Goal: Transaction & Acquisition: Purchase product/service

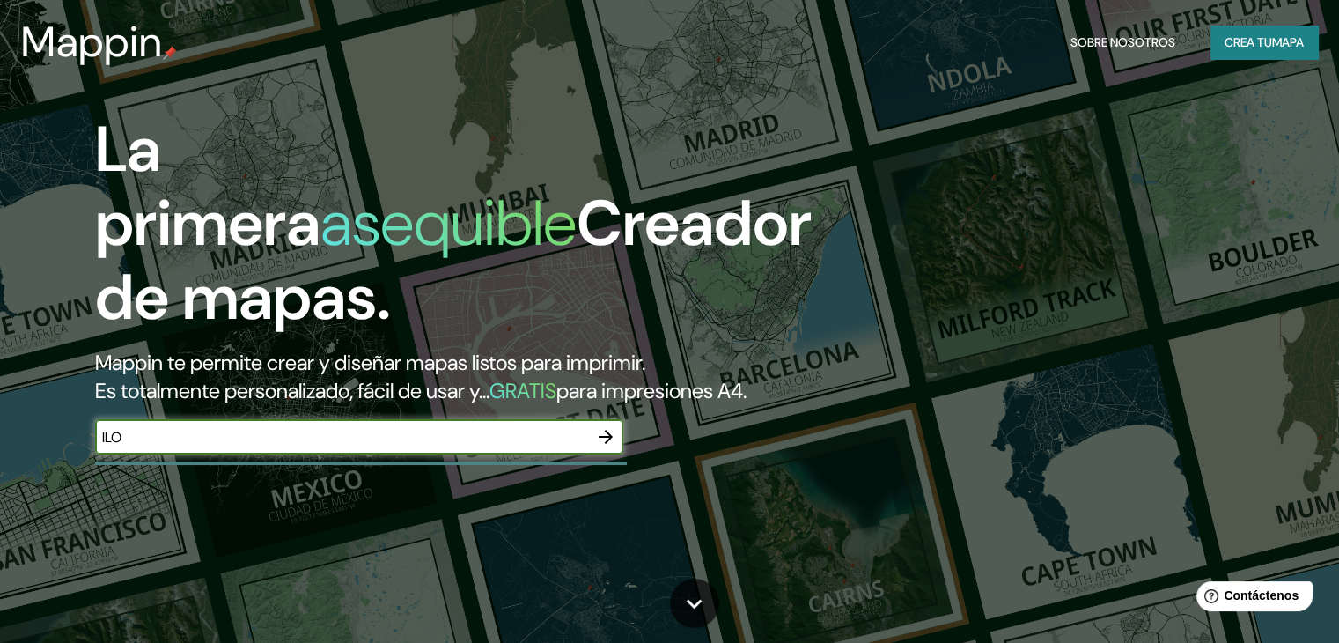
type input "ILO"
click at [202, 447] on input "ILO" at bounding box center [341, 437] width 493 height 20
click at [605, 444] on icon "button" at bounding box center [606, 437] width 14 height 14
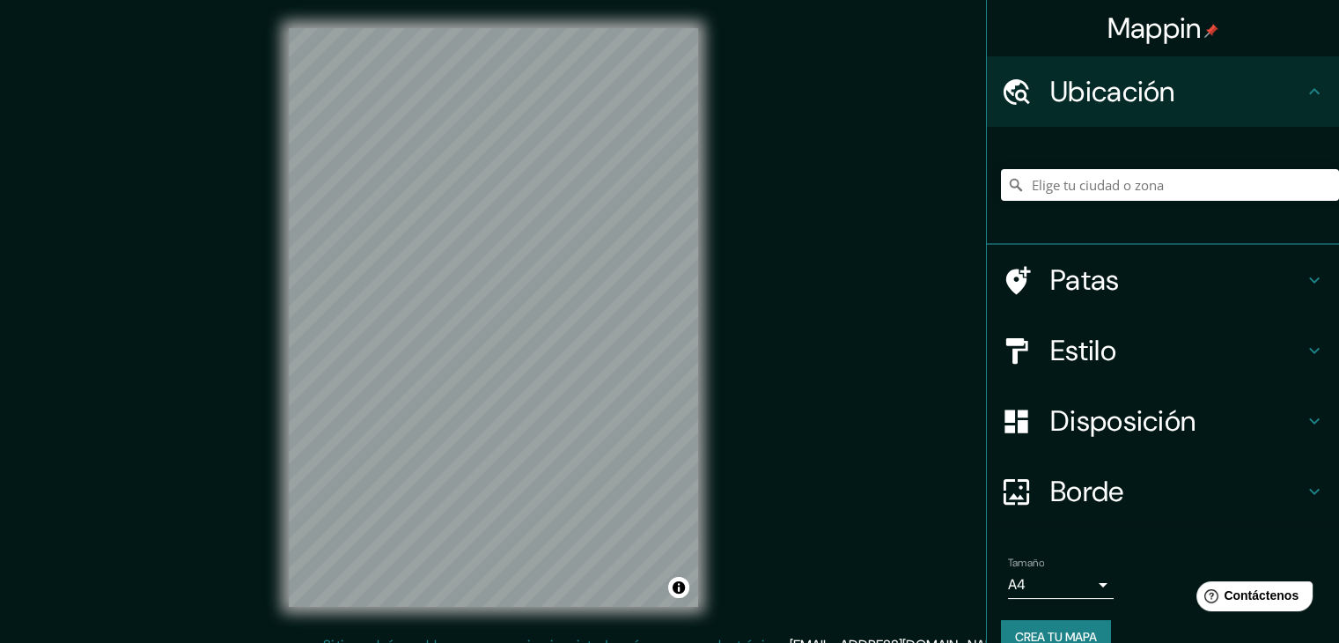
click at [286, 343] on div "© Mapbox © OpenStreetMap Improve this map" at bounding box center [494, 317] width 466 height 635
click at [1180, 294] on h4 "Patas" at bounding box center [1177, 279] width 254 height 35
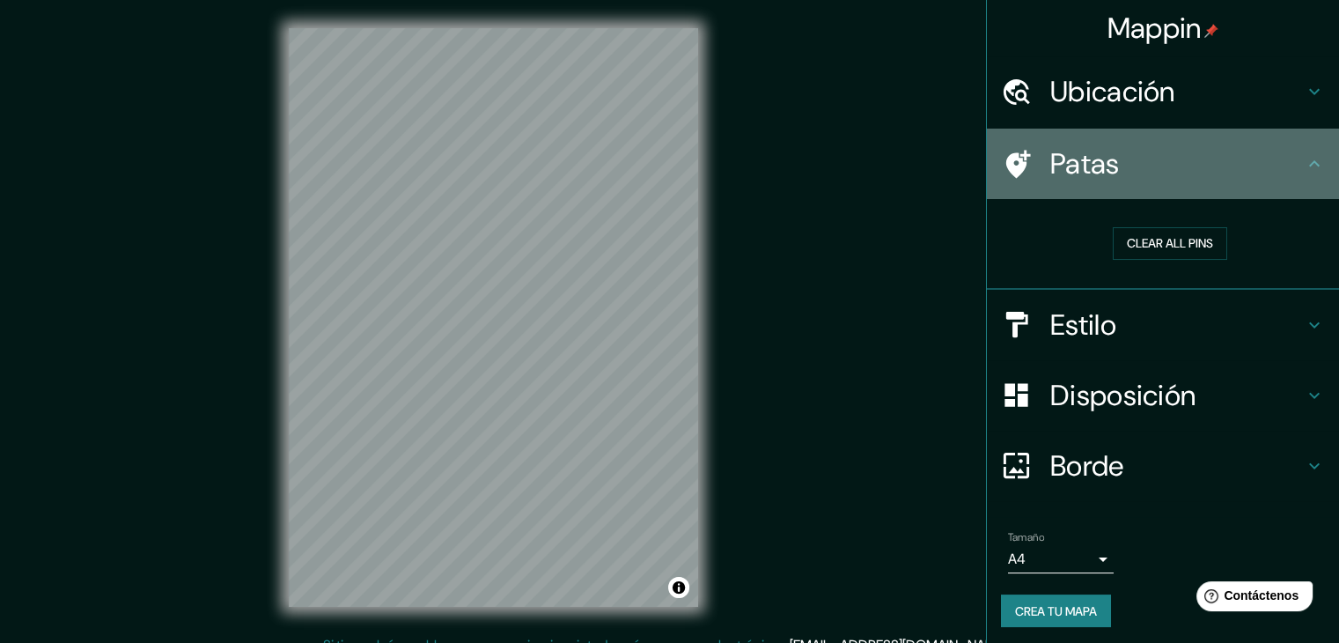
click at [1278, 163] on h4 "Patas" at bounding box center [1177, 163] width 254 height 35
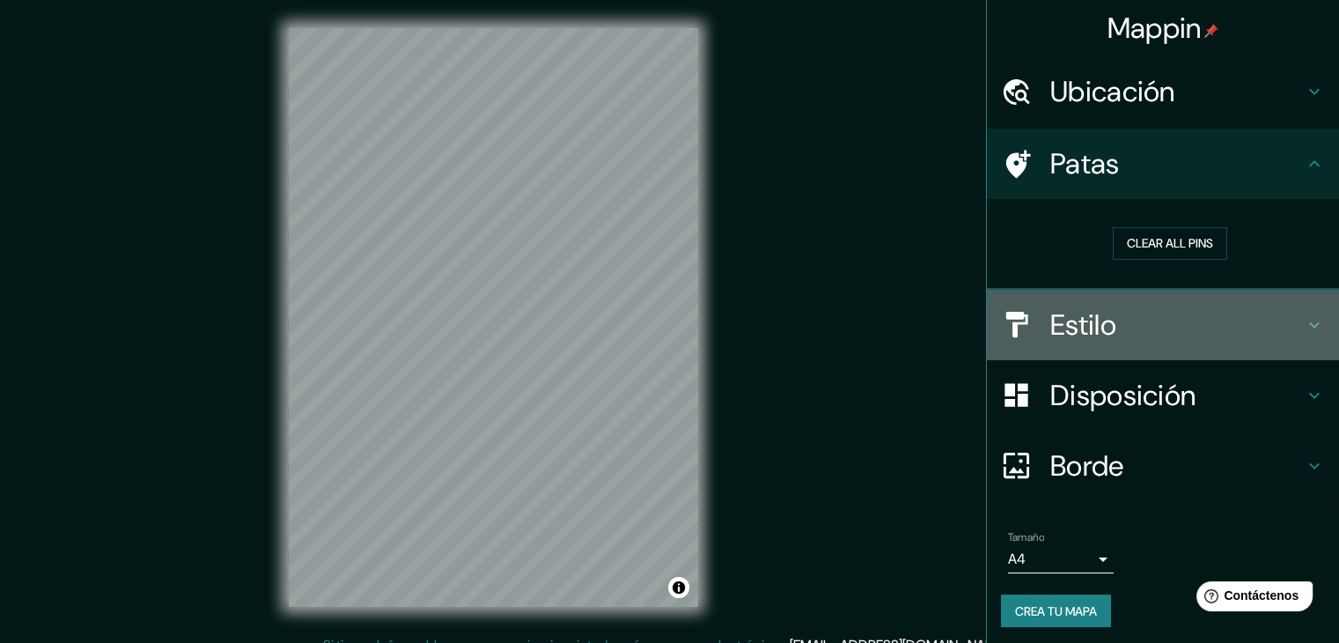
click at [1279, 325] on h4 "Estilo" at bounding box center [1177, 324] width 254 height 35
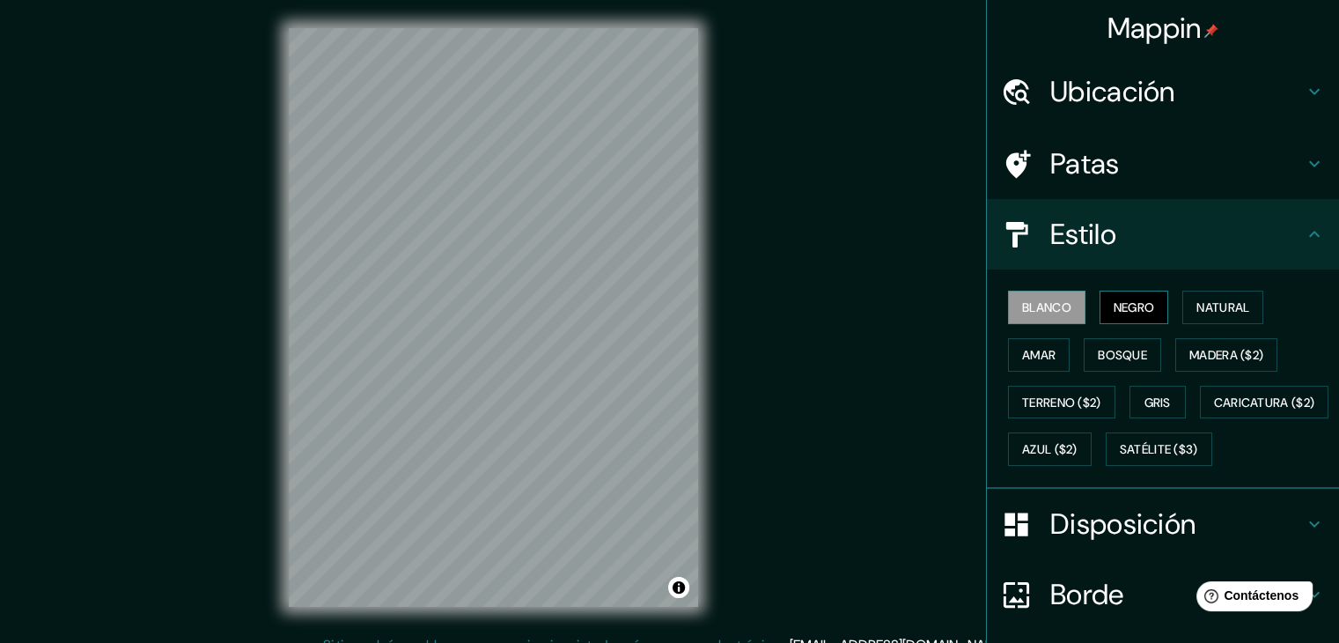
click at [1116, 313] on font "Negro" at bounding box center [1134, 307] width 41 height 16
click at [1234, 314] on font "Natural" at bounding box center [1223, 307] width 53 height 16
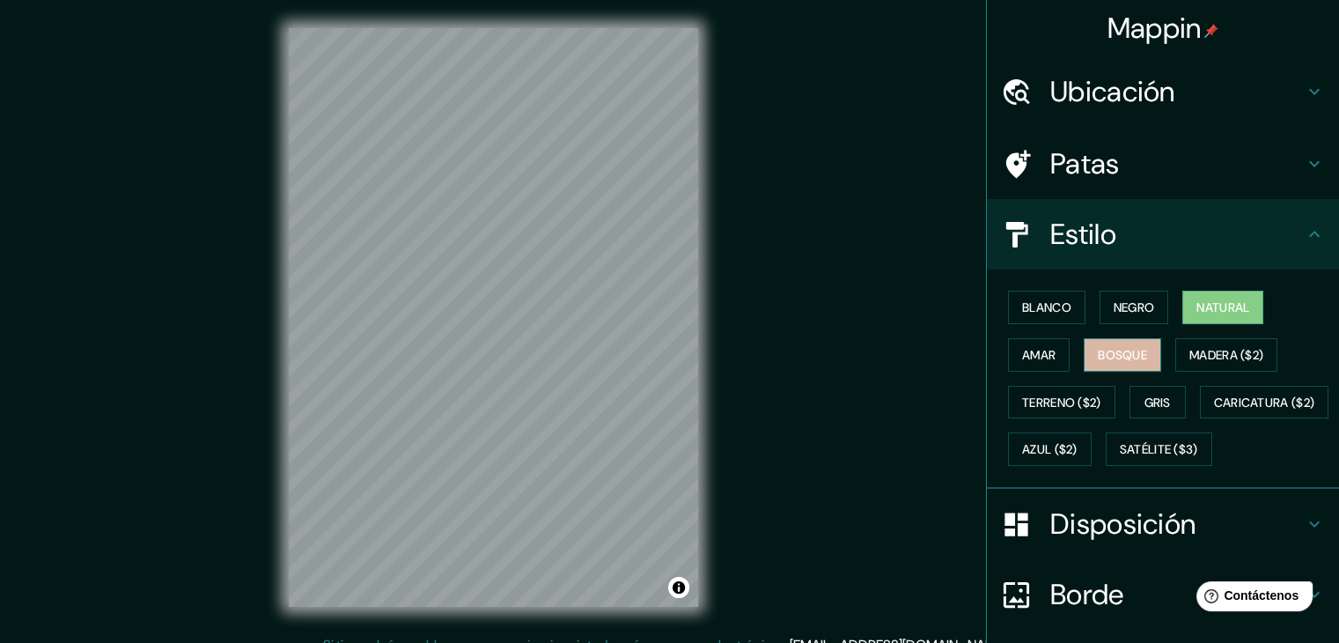
click at [1116, 357] on font "Bosque" at bounding box center [1122, 355] width 49 height 16
click at [1028, 354] on font "Amar" at bounding box center [1038, 355] width 33 height 16
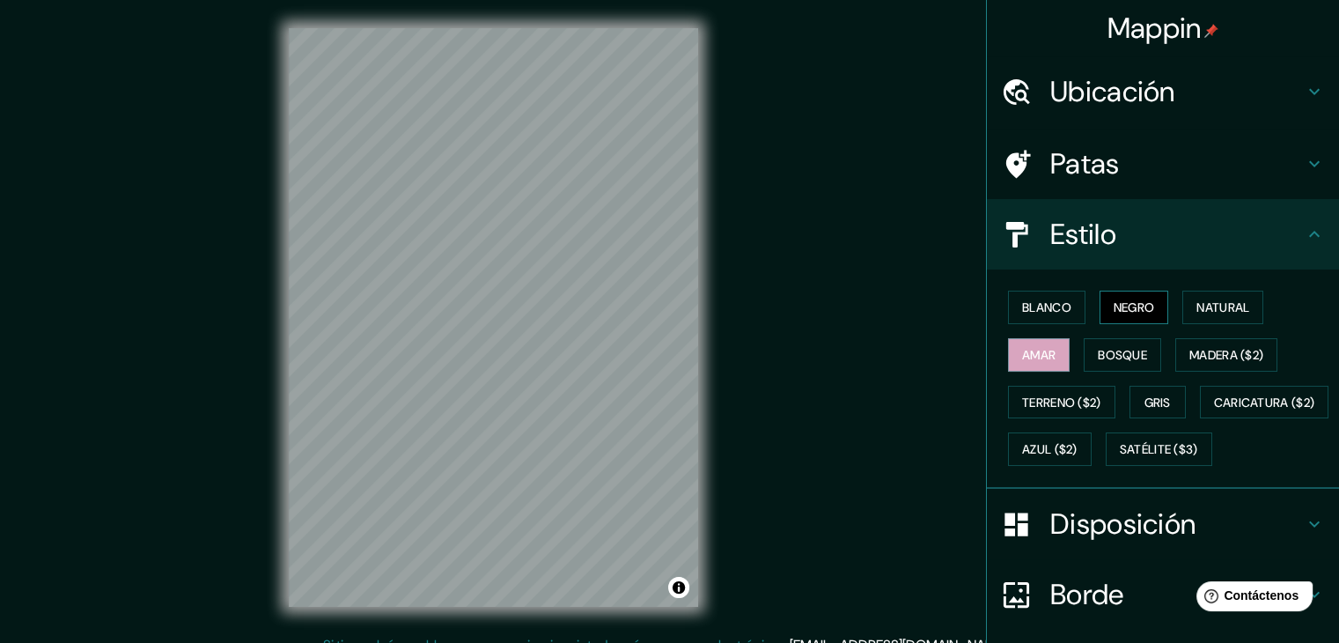
click at [1144, 317] on font "Negro" at bounding box center [1134, 307] width 41 height 23
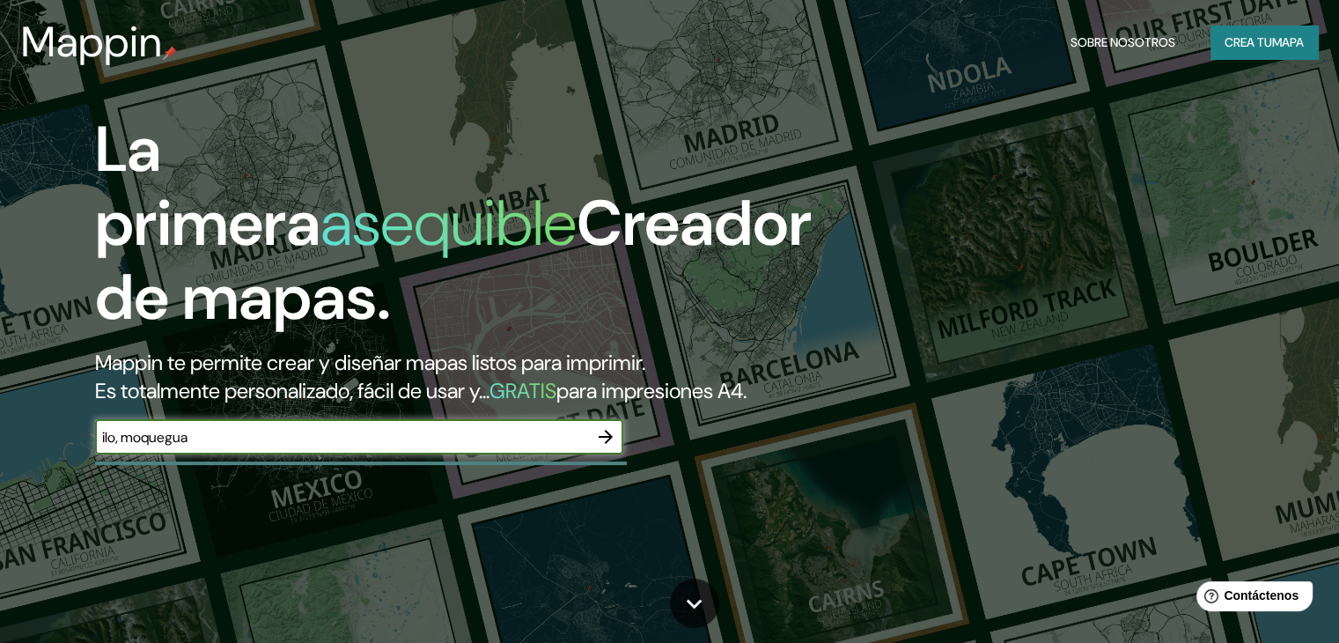
type input "ilo, moquegua"
click at [608, 444] on icon "button" at bounding box center [606, 437] width 14 height 14
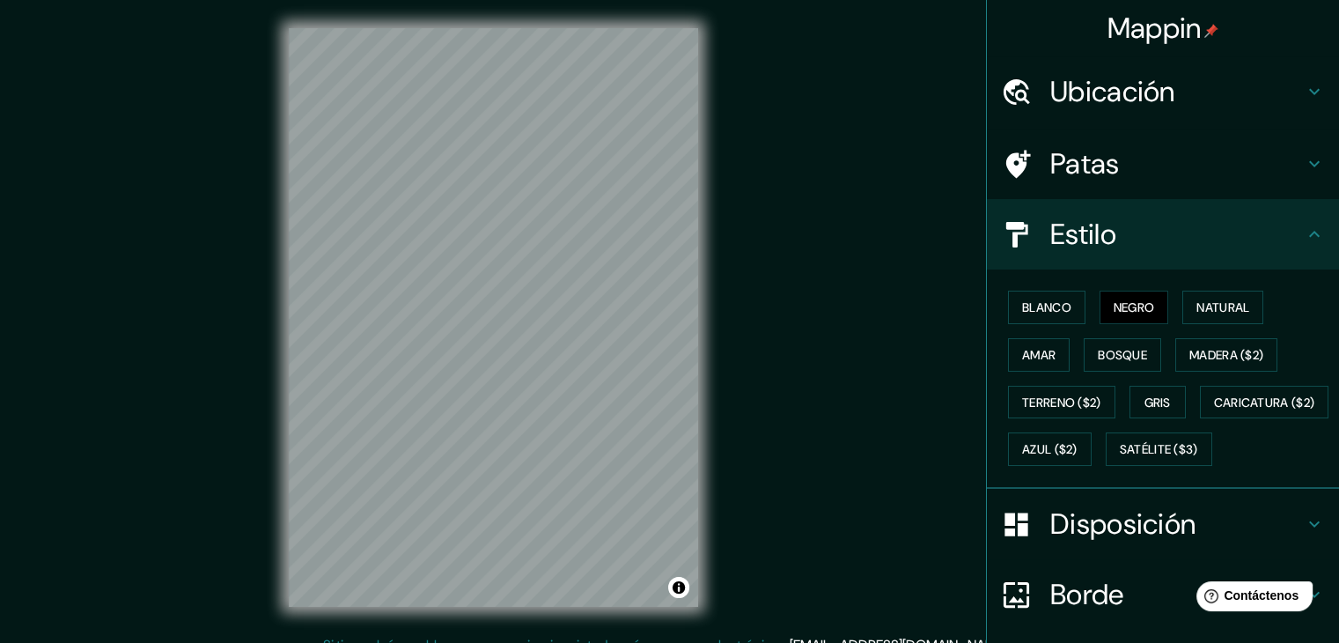
scroll to position [20, 0]
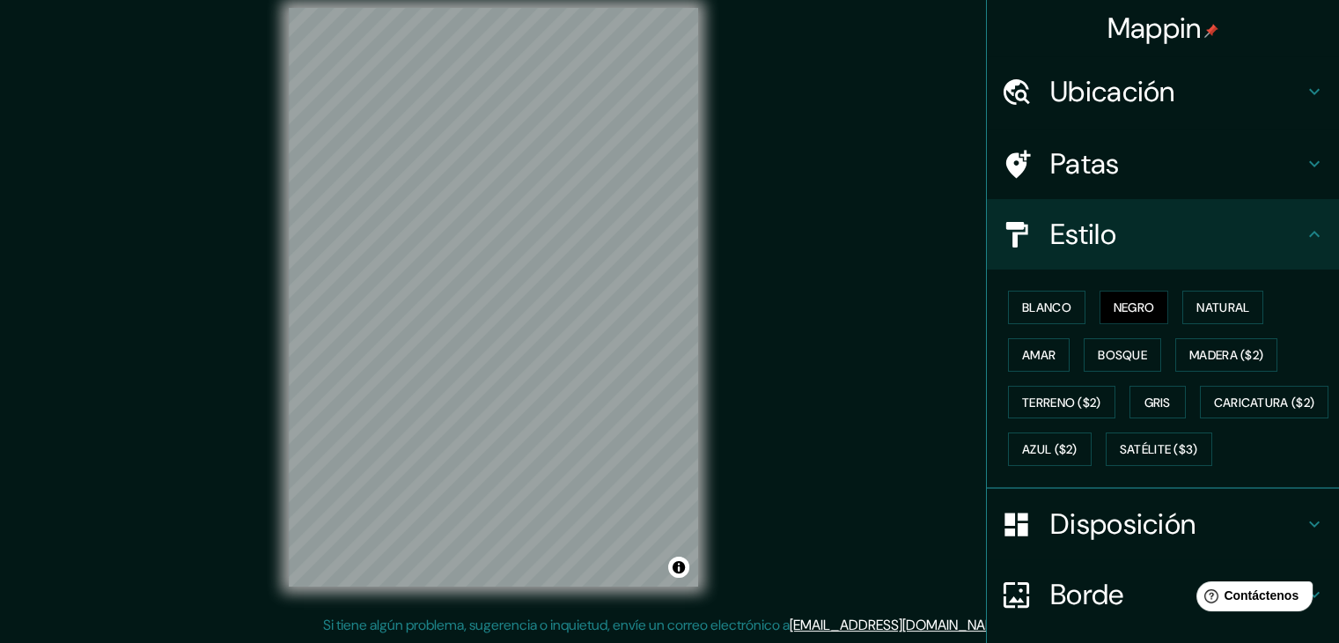
click at [425, 473] on div "© Mapbox © OpenStreetMap Improve this map" at bounding box center [494, 297] width 466 height 635
drag, startPoint x: 286, startPoint y: 382, endPoint x: 279, endPoint y: 449, distance: 67.3
click at [279, 449] on div "© Mapbox © OpenStreetMap Improve this map" at bounding box center [494, 297] width 466 height 635
click at [1084, 364] on button "Bosque" at bounding box center [1122, 354] width 77 height 33
click at [1216, 347] on font "Madera ($2)" at bounding box center [1227, 355] width 74 height 16
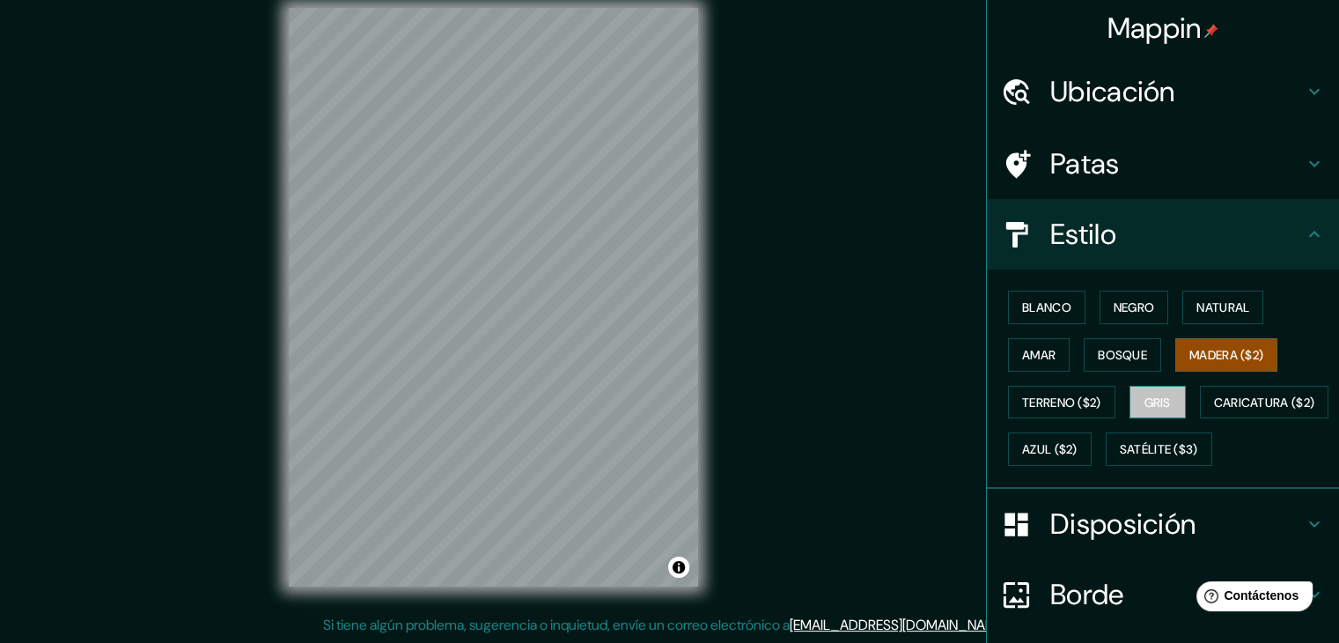
click at [1153, 391] on font "Gris" at bounding box center [1158, 402] width 26 height 23
click at [1078, 442] on font "Azul ($2)" at bounding box center [1049, 450] width 55 height 16
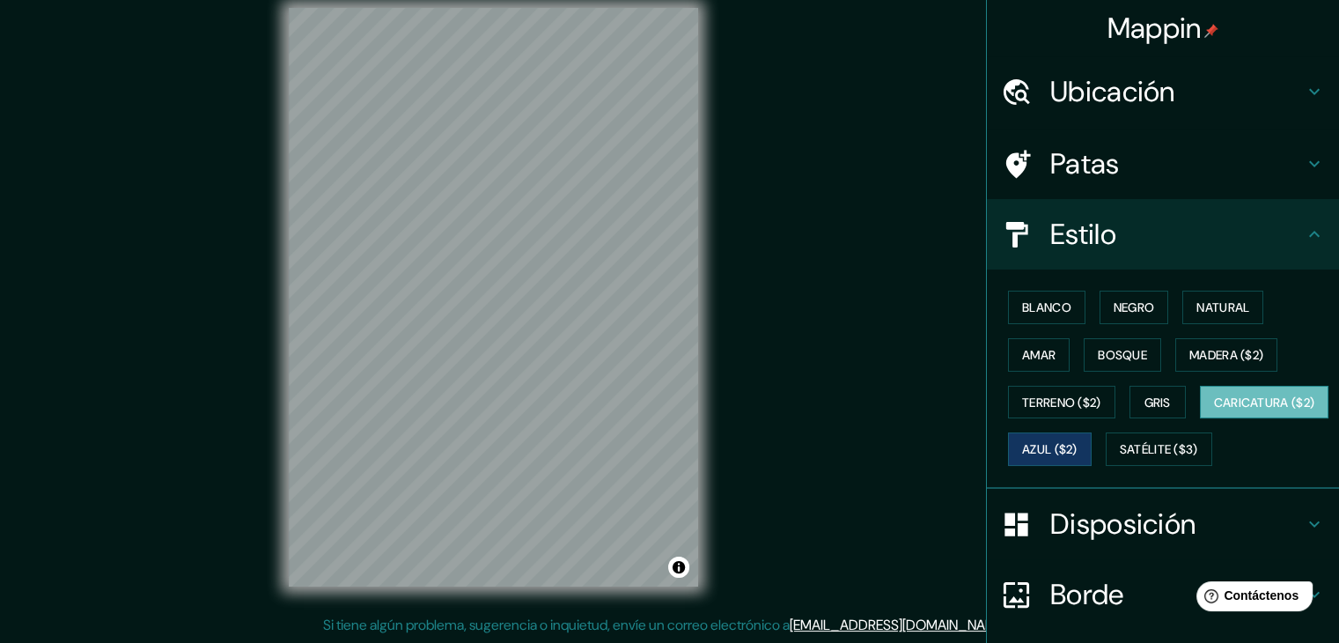
click at [1214, 410] on font "Caricatura ($2)" at bounding box center [1264, 402] width 101 height 16
click at [1120, 460] on font "Satélite ($3)" at bounding box center [1159, 449] width 78 height 23
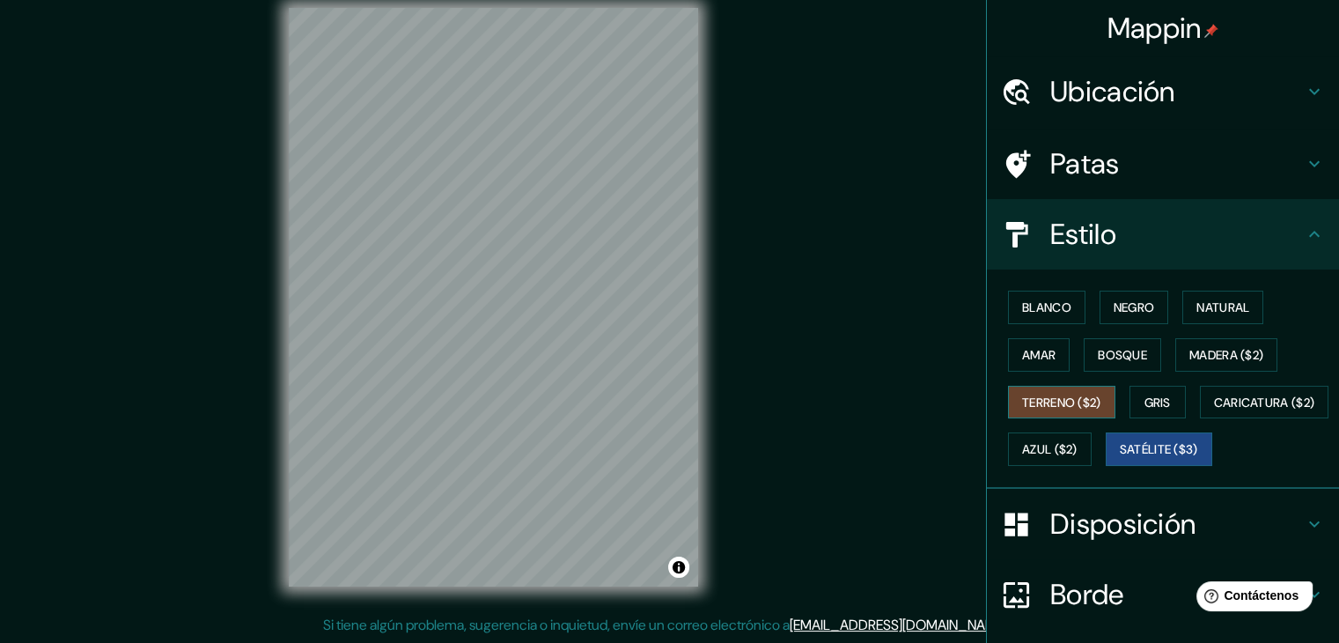
click at [1043, 399] on font "Terreno ($2)" at bounding box center [1061, 402] width 79 height 16
click at [1120, 458] on font "Satélite ($3)" at bounding box center [1159, 450] width 78 height 16
click at [1062, 423] on div "Blanco Negro Natural Amar Bosque Madera ($2) Terreno ($2) Gris Caricatura ($2) …" at bounding box center [1170, 378] width 338 height 189
click at [1062, 406] on font "Terreno ($2)" at bounding box center [1061, 402] width 79 height 16
click at [1022, 354] on font "Amar" at bounding box center [1038, 355] width 33 height 16
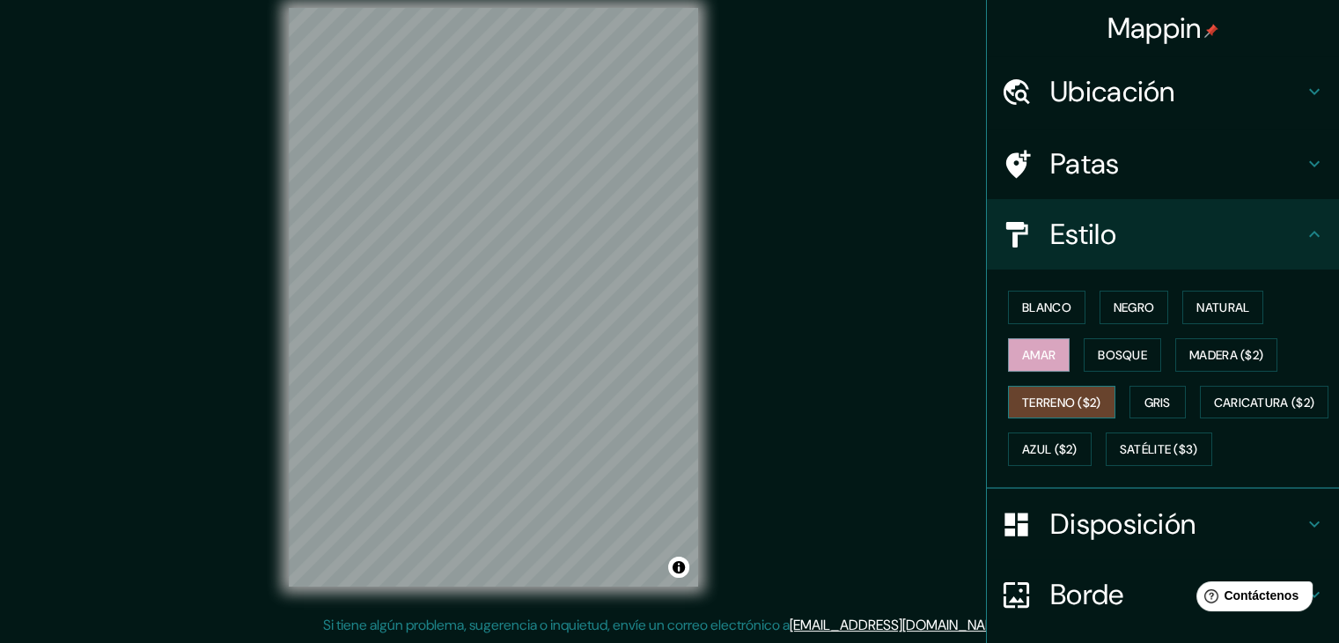
click at [1071, 394] on font "Terreno ($2)" at bounding box center [1061, 402] width 79 height 16
click at [1030, 343] on font "Amar" at bounding box center [1038, 354] width 33 height 23
click at [1032, 307] on font "Blanco" at bounding box center [1046, 307] width 49 height 16
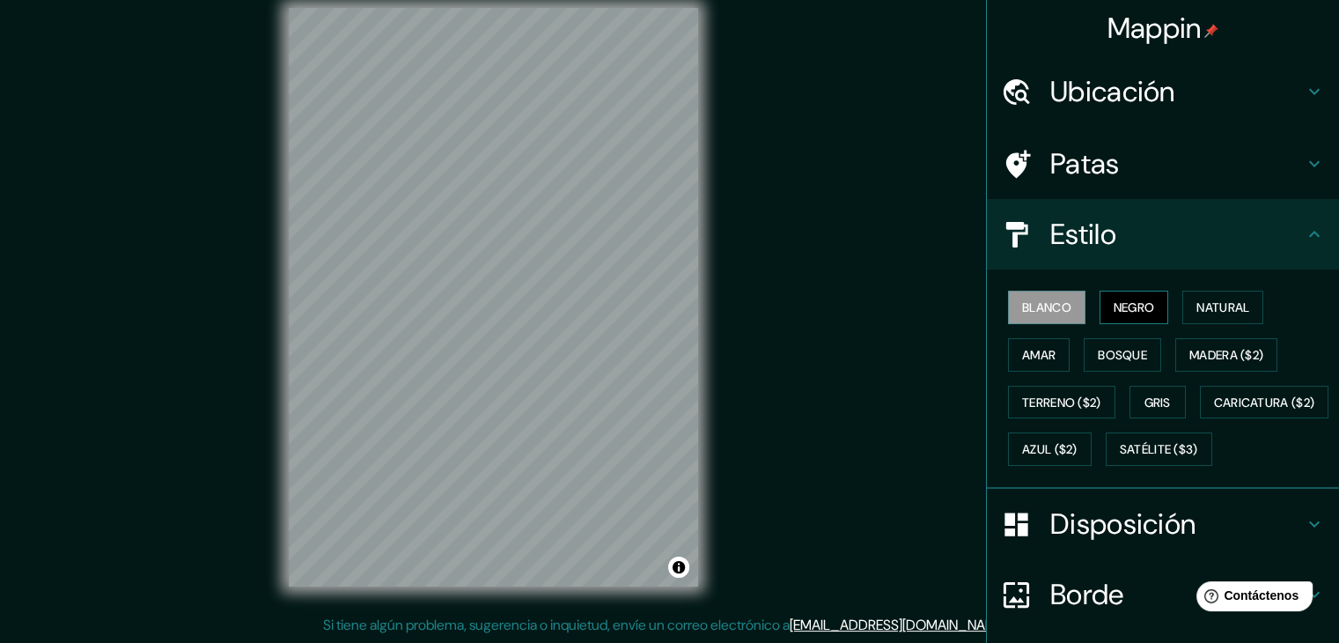
click at [1119, 307] on font "Negro" at bounding box center [1134, 307] width 41 height 16
click at [1197, 300] on font "Natural" at bounding box center [1223, 307] width 53 height 16
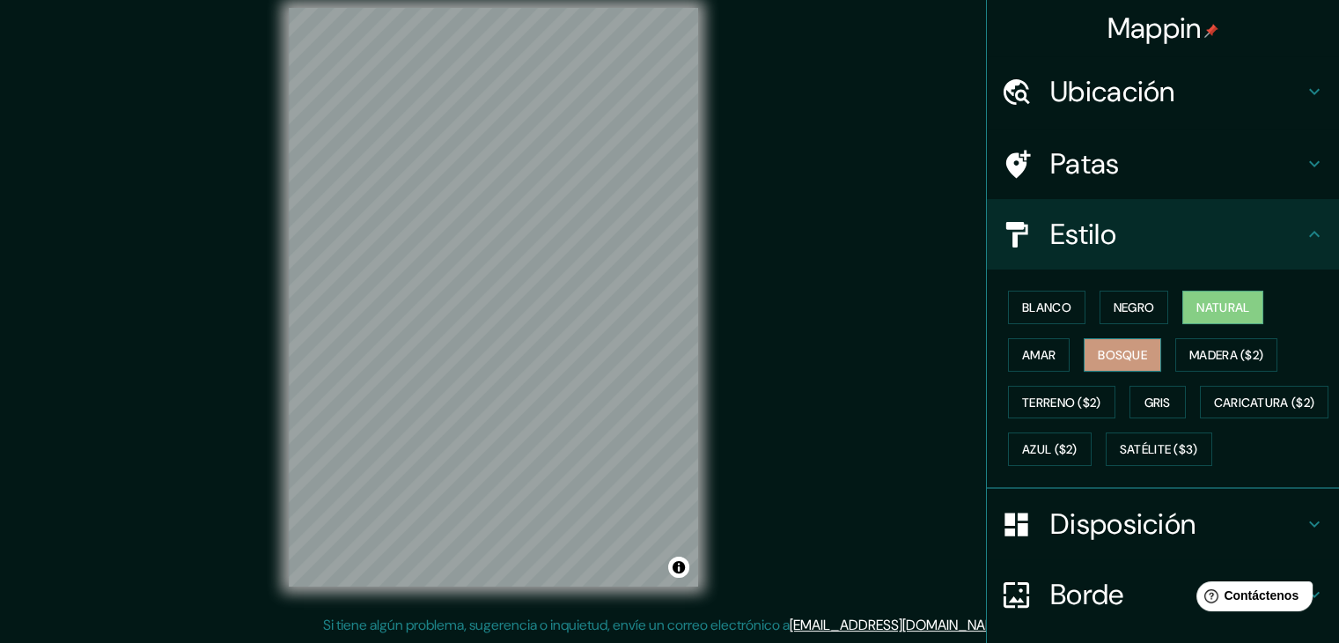
click at [1128, 343] on font "Bosque" at bounding box center [1122, 354] width 49 height 23
click at [1241, 341] on button "Madera ($2)" at bounding box center [1226, 354] width 102 height 33
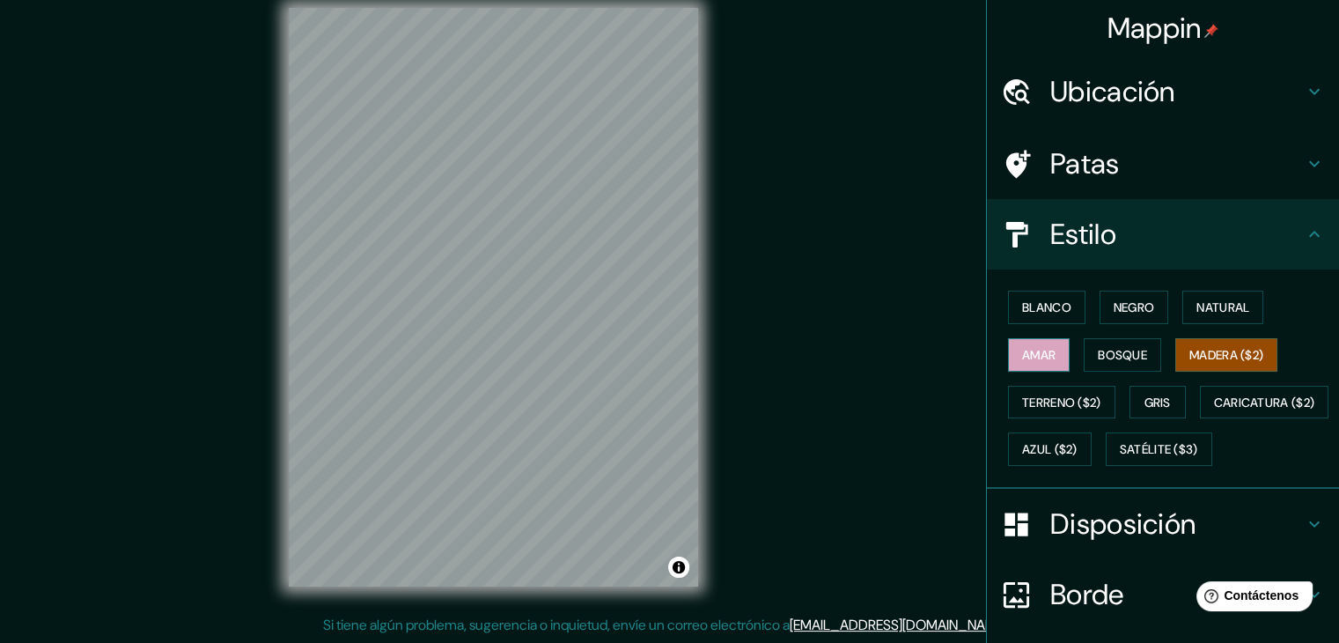
click at [1025, 365] on button "Amar" at bounding box center [1039, 354] width 62 height 33
click at [1116, 365] on button "Bosque" at bounding box center [1122, 354] width 77 height 33
click at [1214, 343] on font "Madera ($2)" at bounding box center [1227, 354] width 74 height 23
click at [1159, 410] on font "Gris" at bounding box center [1158, 402] width 26 height 23
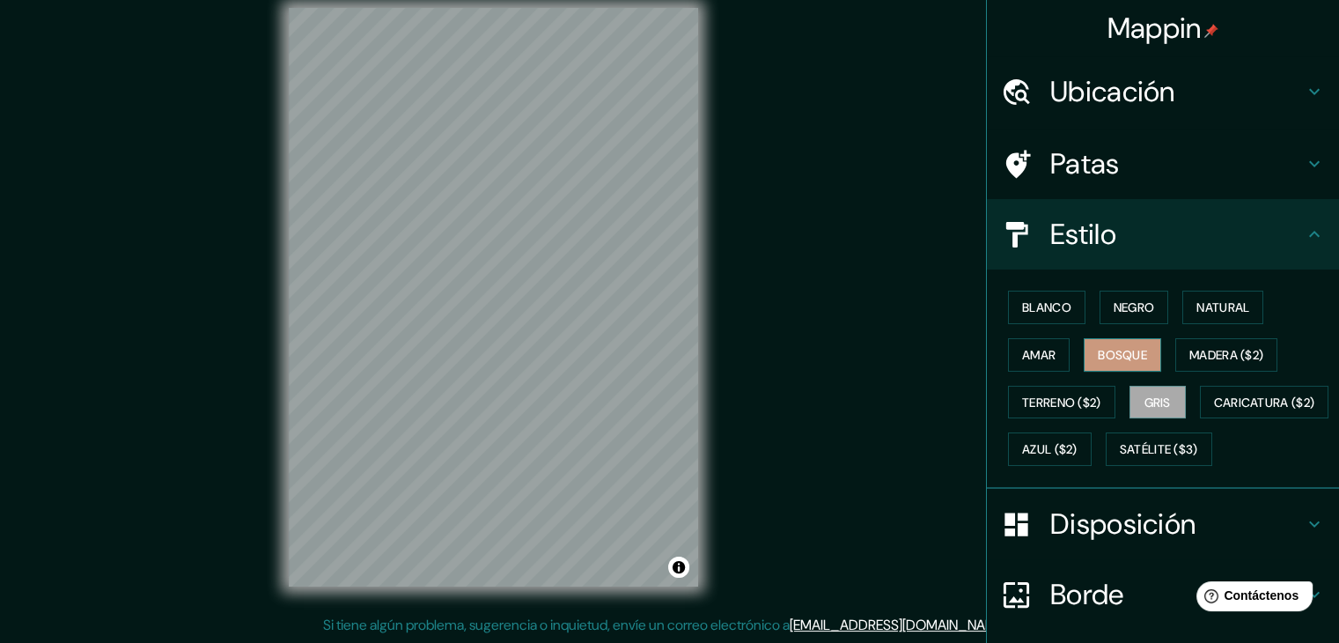
click at [1129, 353] on font "Bosque" at bounding box center [1122, 355] width 49 height 16
click at [1052, 351] on button "Amar" at bounding box center [1039, 354] width 62 height 33
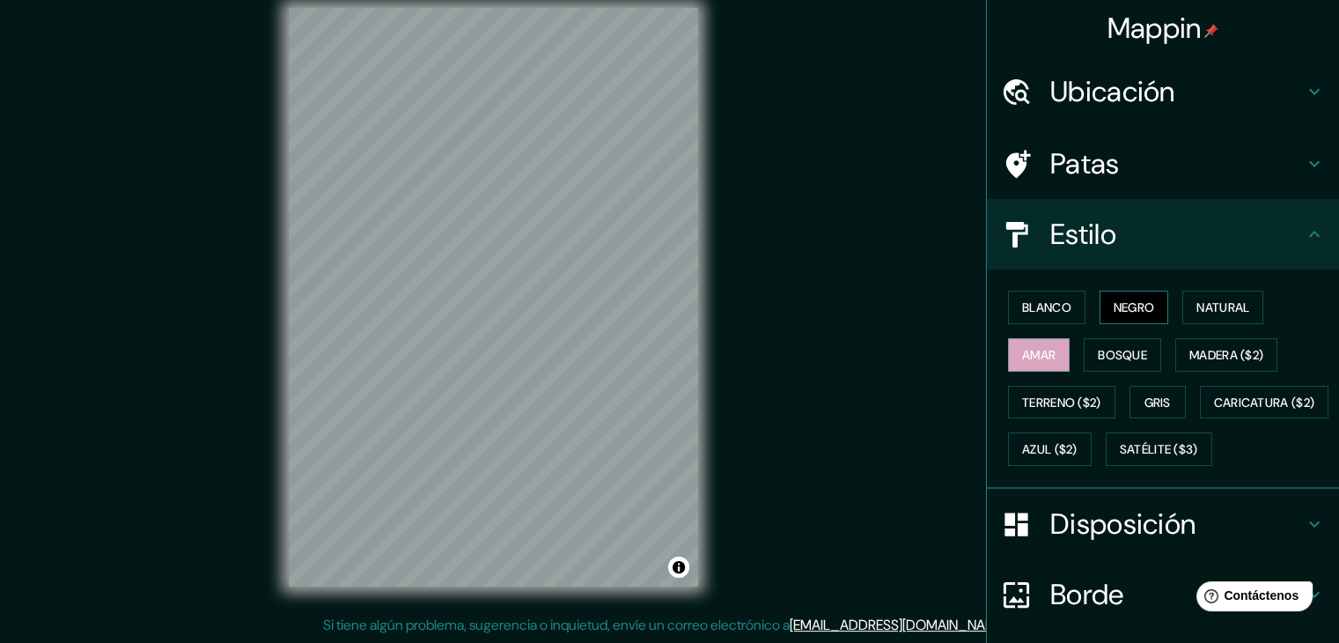
click at [1100, 298] on button "Negro" at bounding box center [1135, 307] width 70 height 33
drag, startPoint x: 503, startPoint y: 224, endPoint x: 492, endPoint y: 221, distance: 10.9
click at [502, 226] on div at bounding box center [509, 233] width 14 height 14
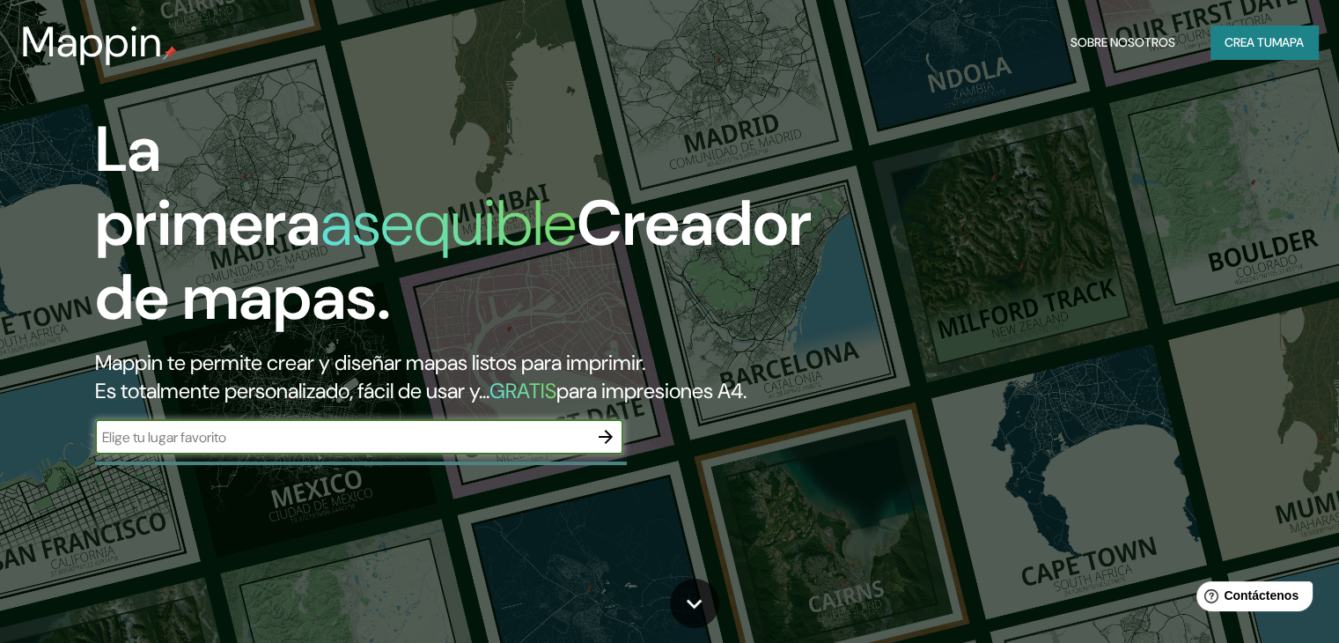
click at [391, 447] on input "text" at bounding box center [341, 437] width 493 height 20
type input "tacna"
click at [605, 444] on icon "button" at bounding box center [606, 437] width 14 height 14
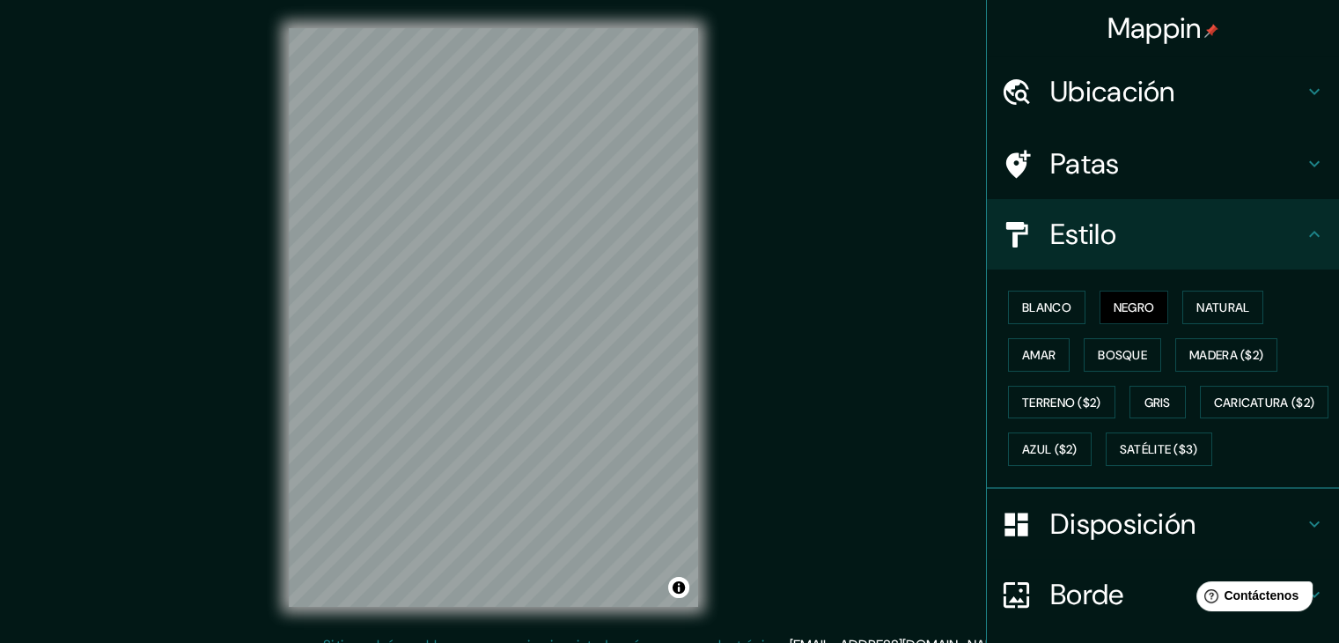
click at [420, 499] on div "© Mapbox © OpenStreetMap Improve this map" at bounding box center [494, 317] width 466 height 635
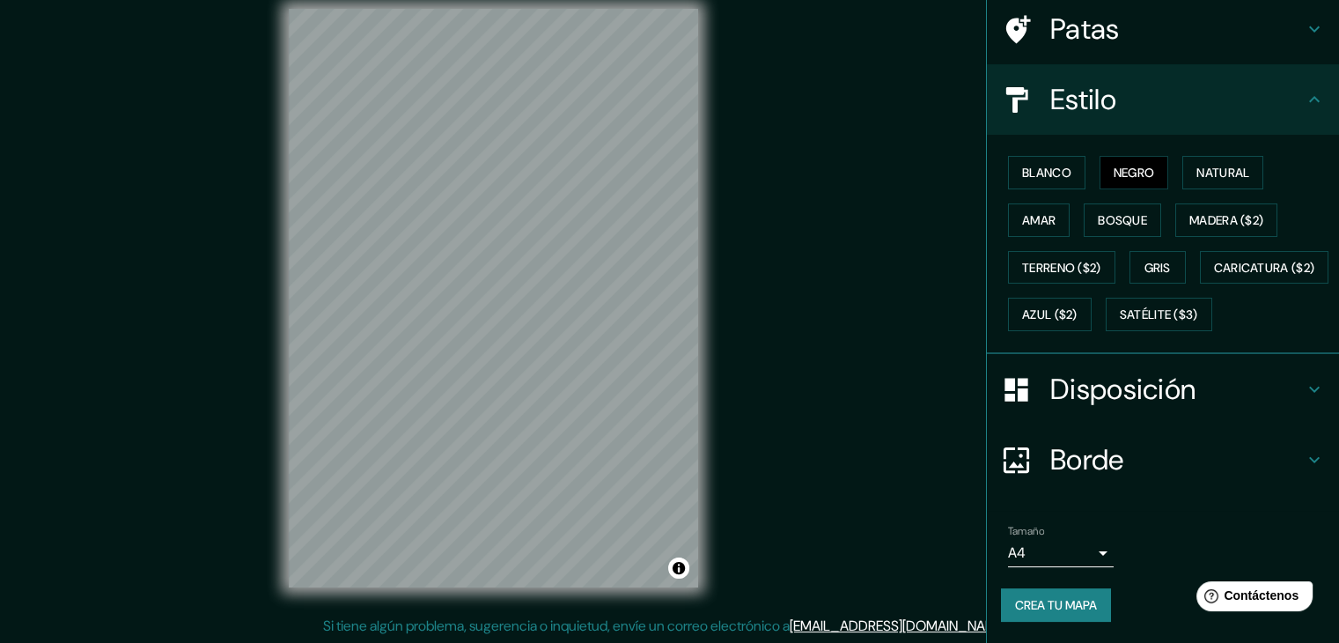
scroll to position [20, 0]
click at [1304, 392] on icon at bounding box center [1314, 389] width 21 height 21
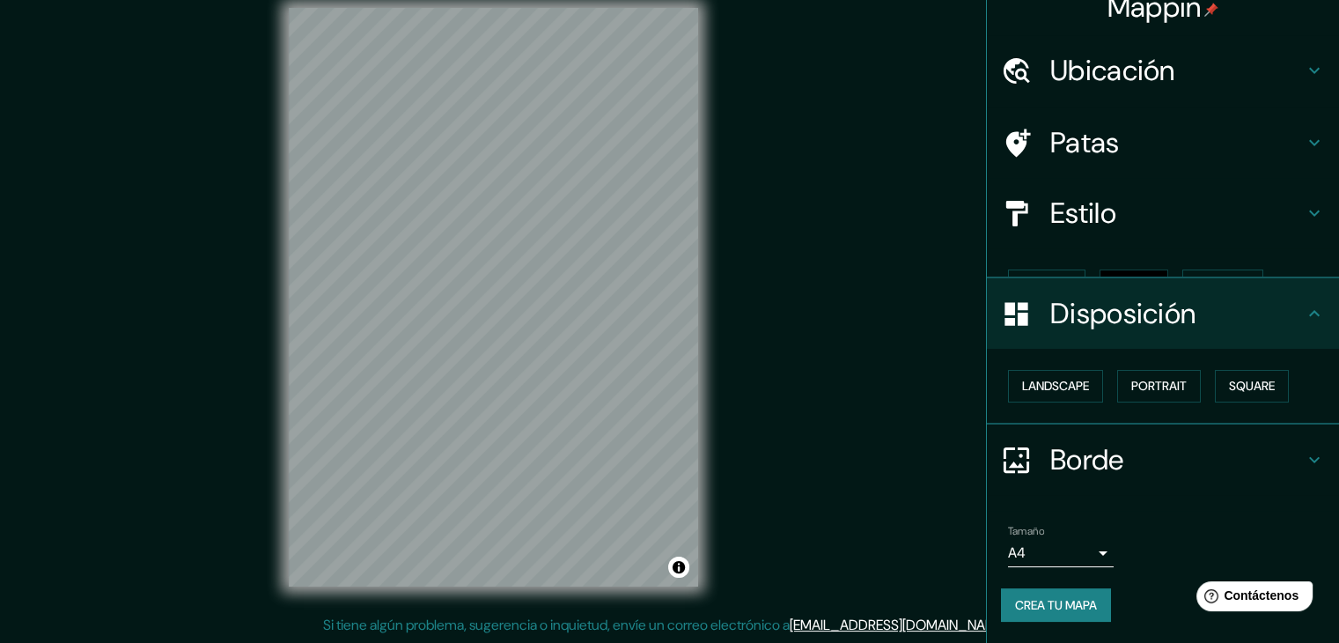
scroll to position [0, 0]
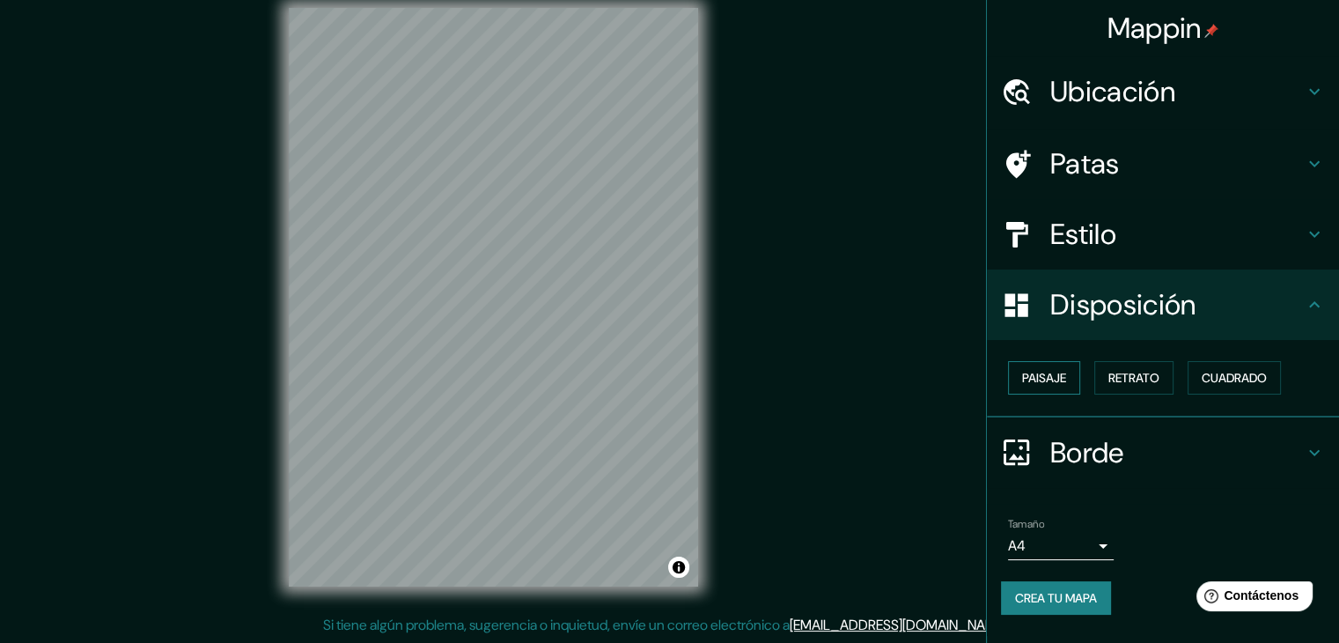
click at [1064, 374] on font "Paisaje" at bounding box center [1044, 378] width 44 height 16
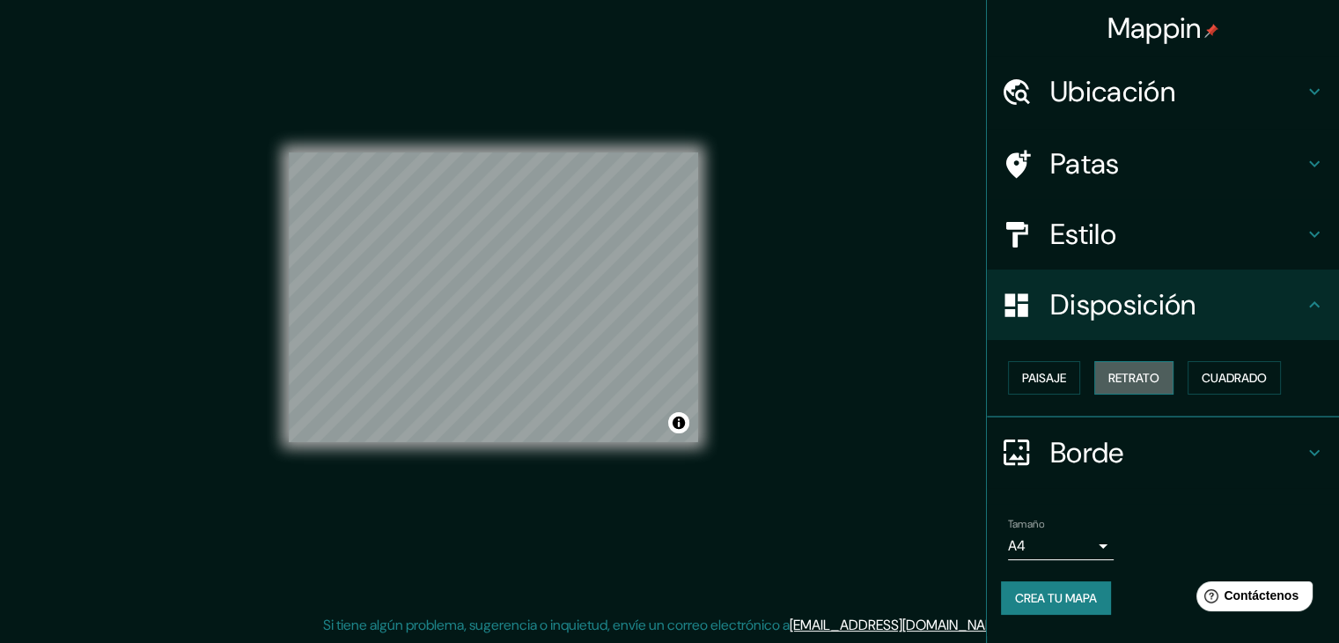
click at [1164, 378] on button "Retrato" at bounding box center [1133, 377] width 79 height 33
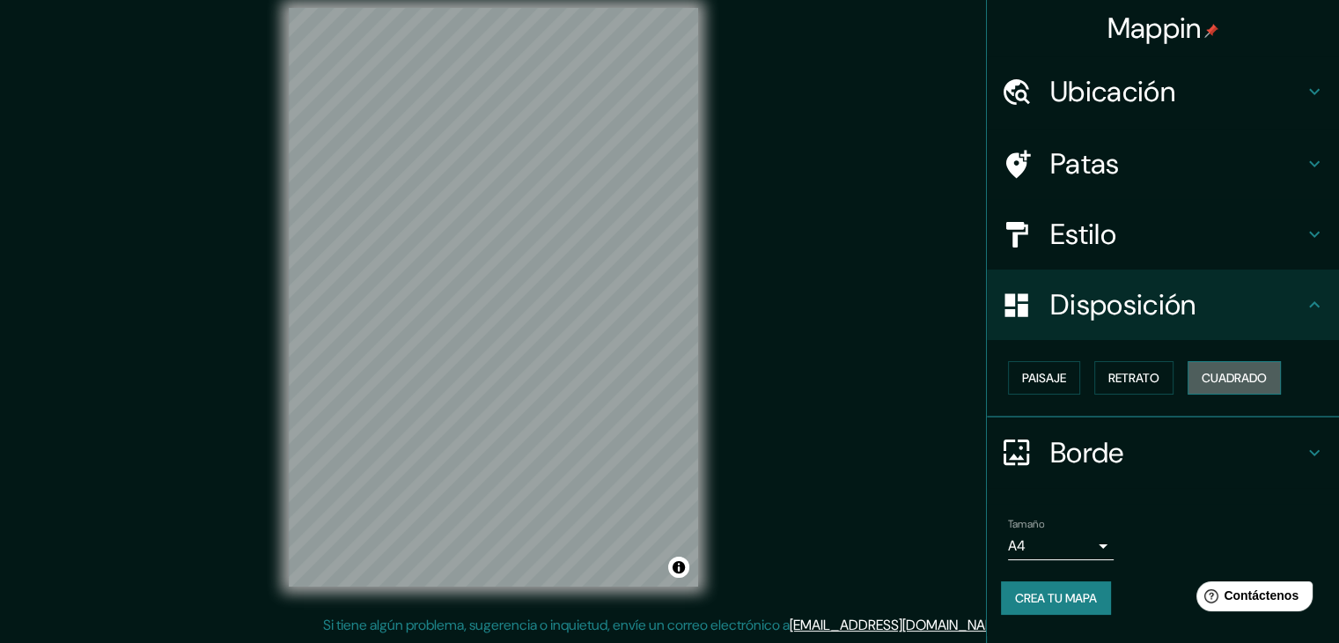
click at [1215, 381] on font "Cuadrado" at bounding box center [1234, 378] width 65 height 16
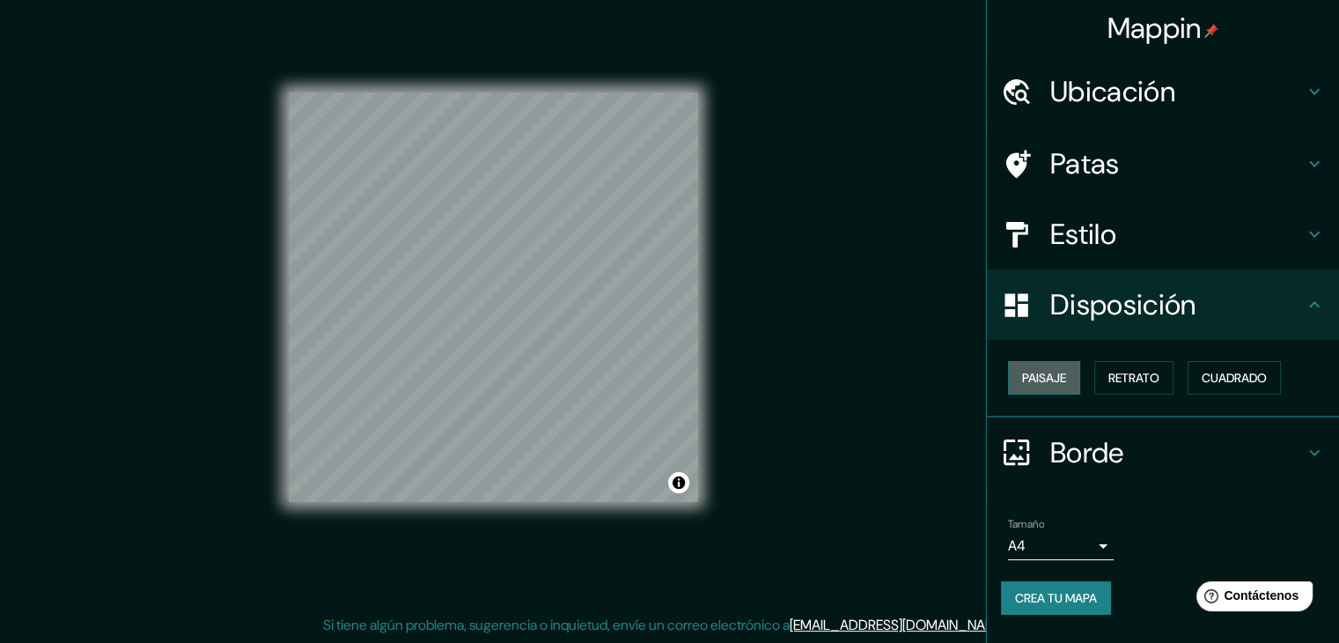
click at [1035, 381] on font "Paisaje" at bounding box center [1044, 378] width 44 height 16
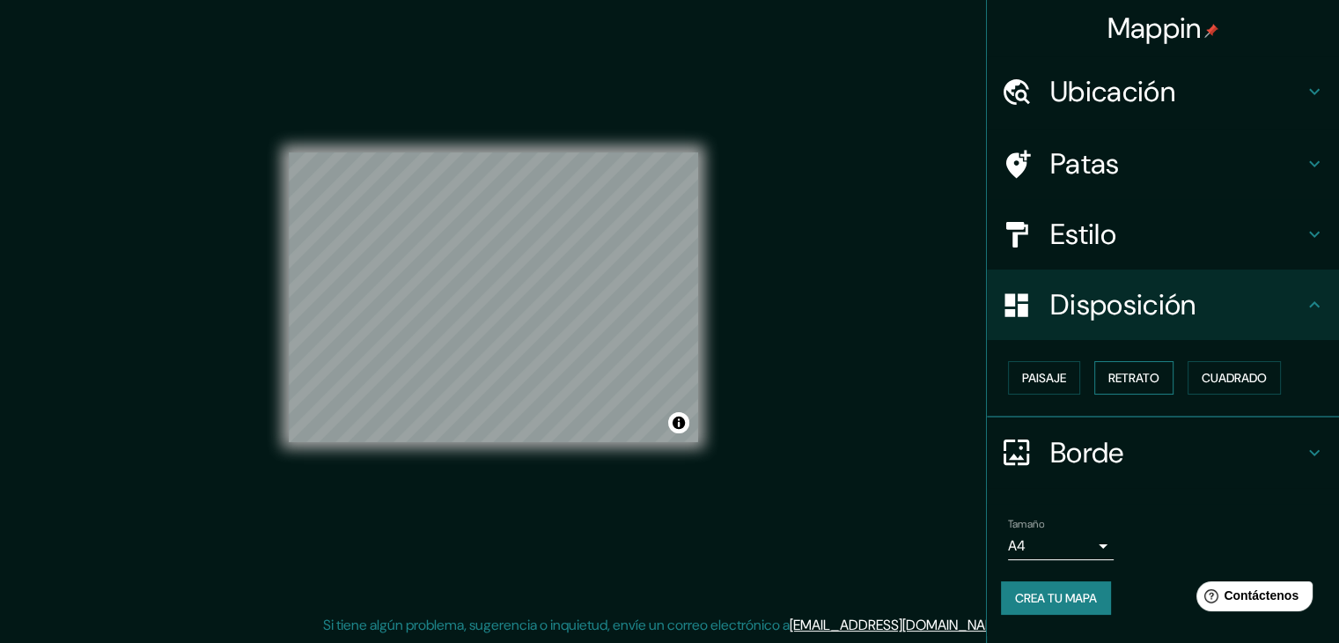
click at [1132, 378] on font "Retrato" at bounding box center [1134, 378] width 51 height 16
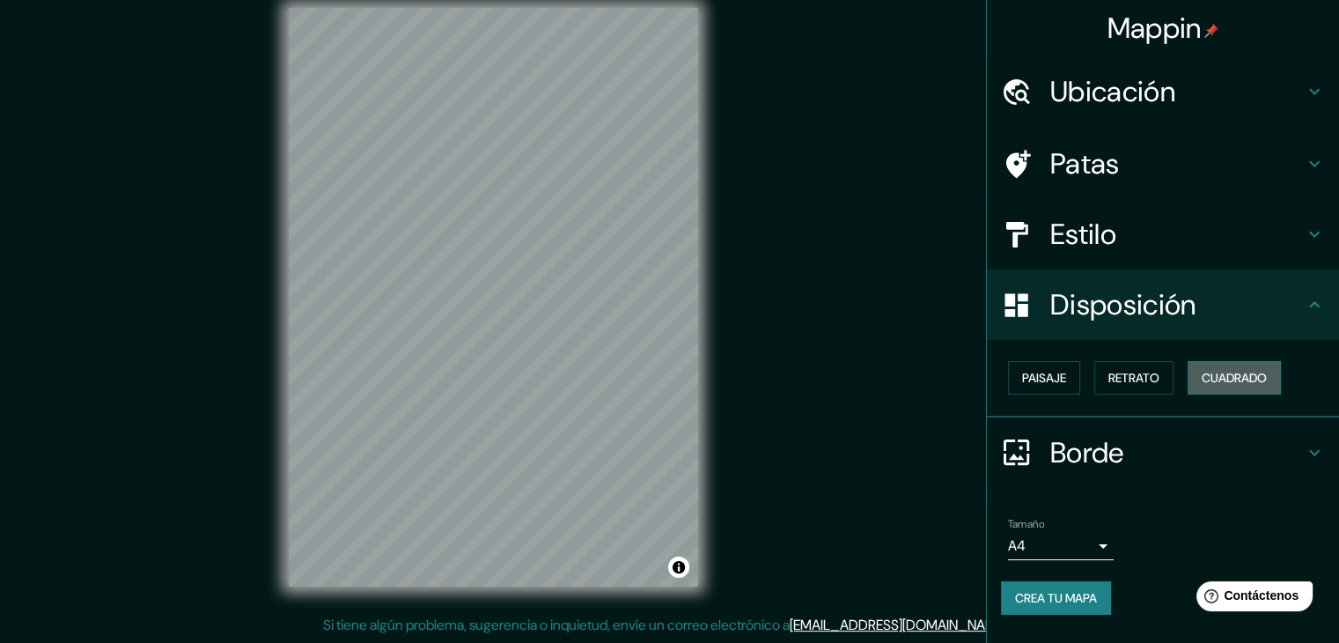
click at [1205, 374] on font "Cuadrado" at bounding box center [1234, 378] width 65 height 16
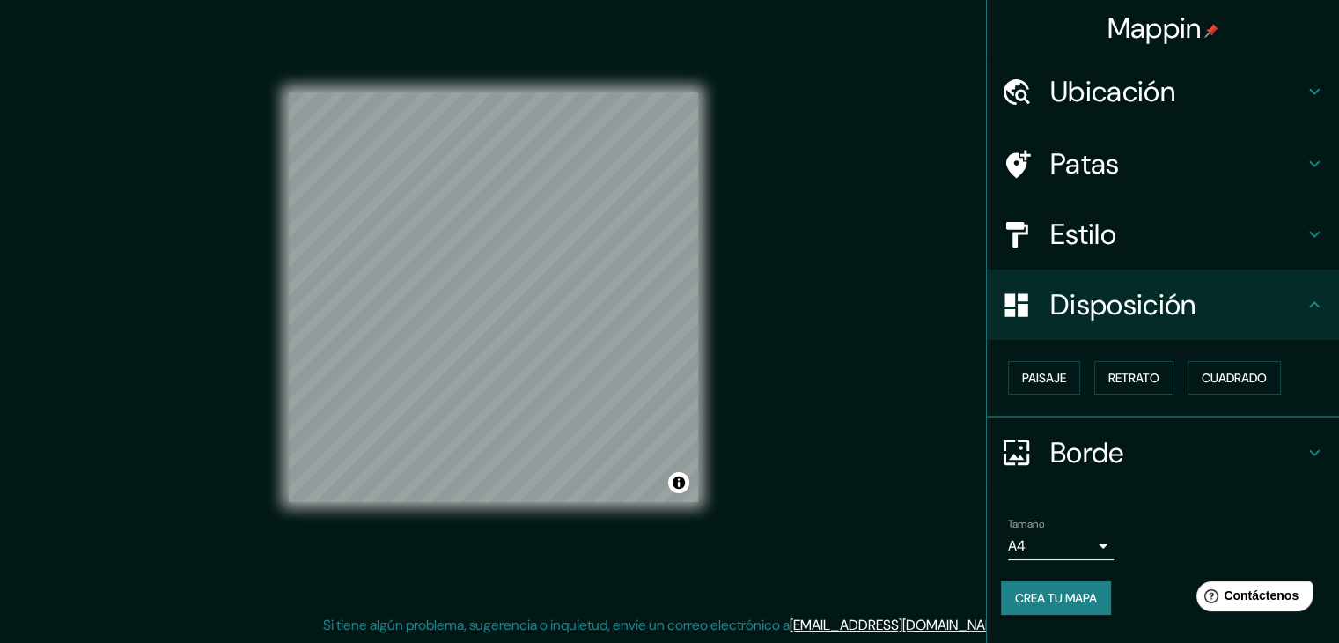
click at [1103, 611] on button "Crea tu mapa" at bounding box center [1056, 597] width 110 height 33
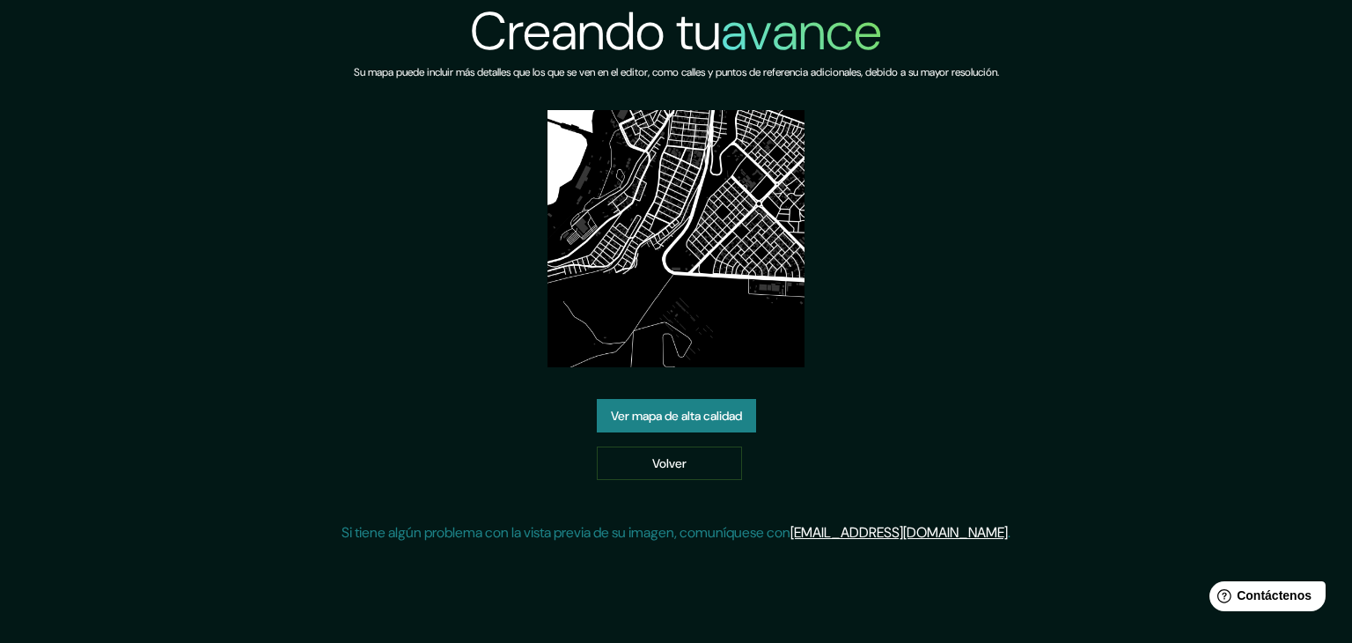
click at [743, 399] on link "Ver mapa de alta calidad" at bounding box center [676, 415] width 159 height 33
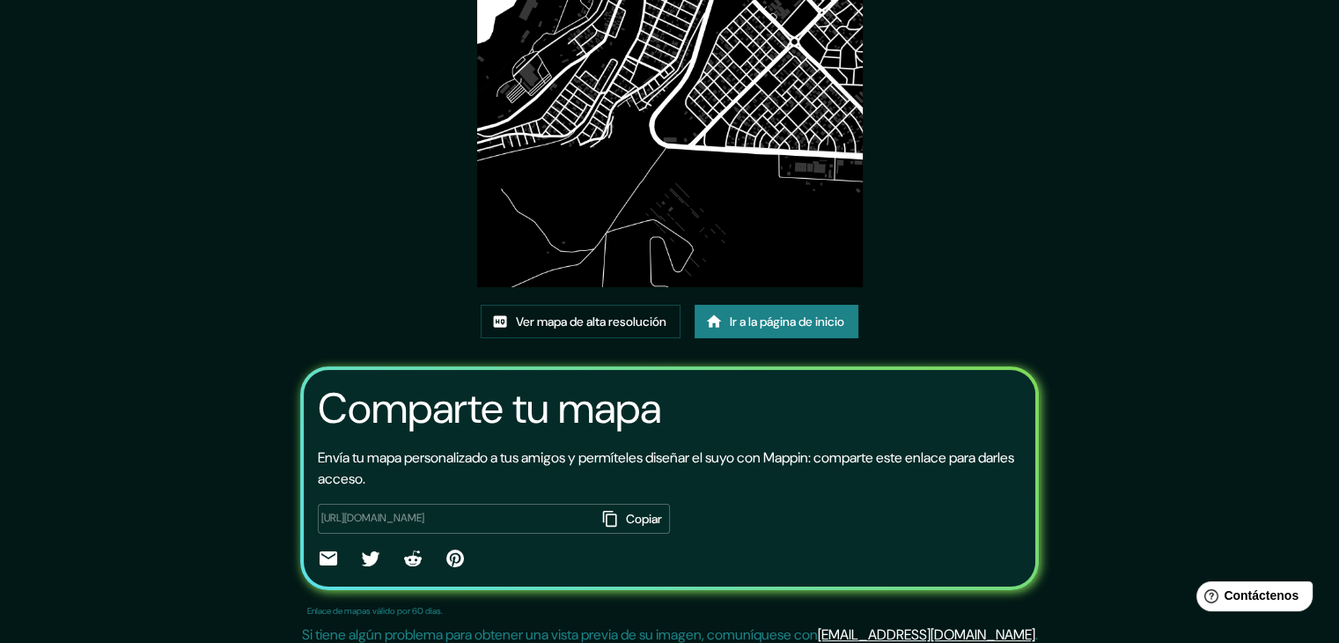
scroll to position [185, 0]
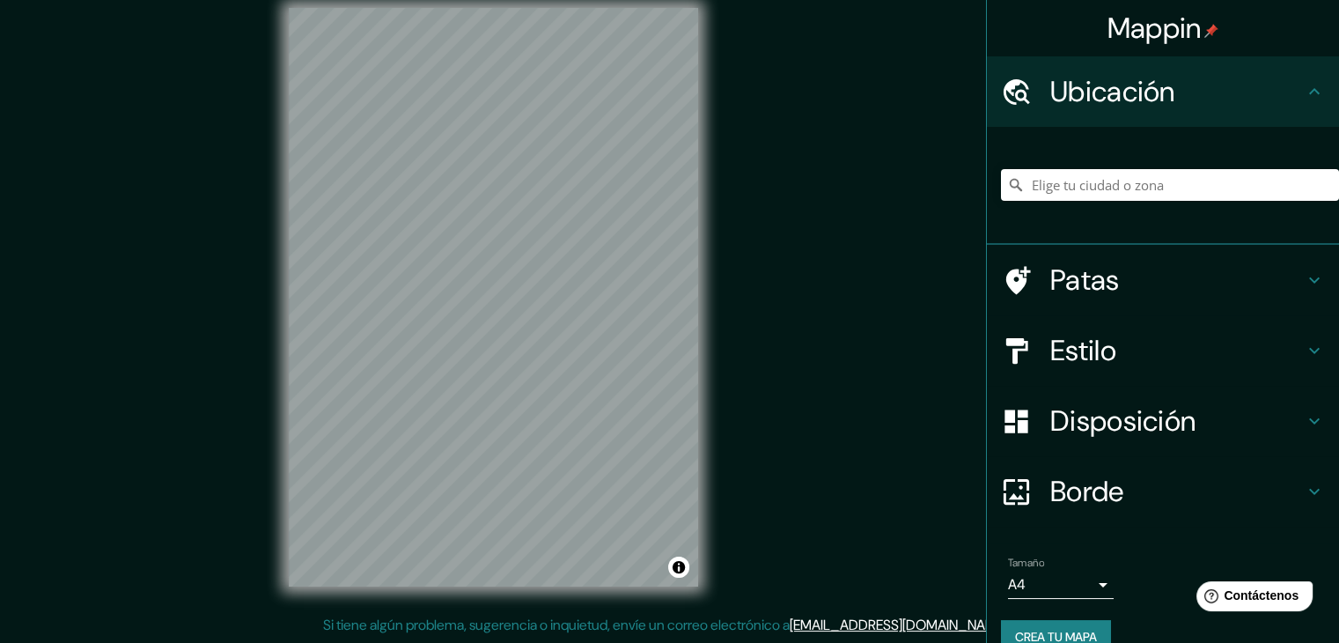
click at [806, 563] on div "Mappin Ubicación Patas Estilo Disposición Borde Elige un borde. Consejo : puede…" at bounding box center [669, 311] width 1339 height 663
click at [502, 621] on div "Mappin Ubicación Patas Estilo Disposición Borde Elige un borde. Consejo : puede…" at bounding box center [669, 311] width 1339 height 663
click at [626, 623] on html "Mappin Ubicación Patas Estilo Disposición Borde Elige un borde. Consejo : puede…" at bounding box center [669, 301] width 1339 height 643
click at [569, 623] on html "Mappin Ubicación Patas Estilo Disposición Borde Elige un borde. Consejo : puede…" at bounding box center [669, 301] width 1339 height 643
drag, startPoint x: 506, startPoint y: 633, endPoint x: 556, endPoint y: 656, distance: 54.4
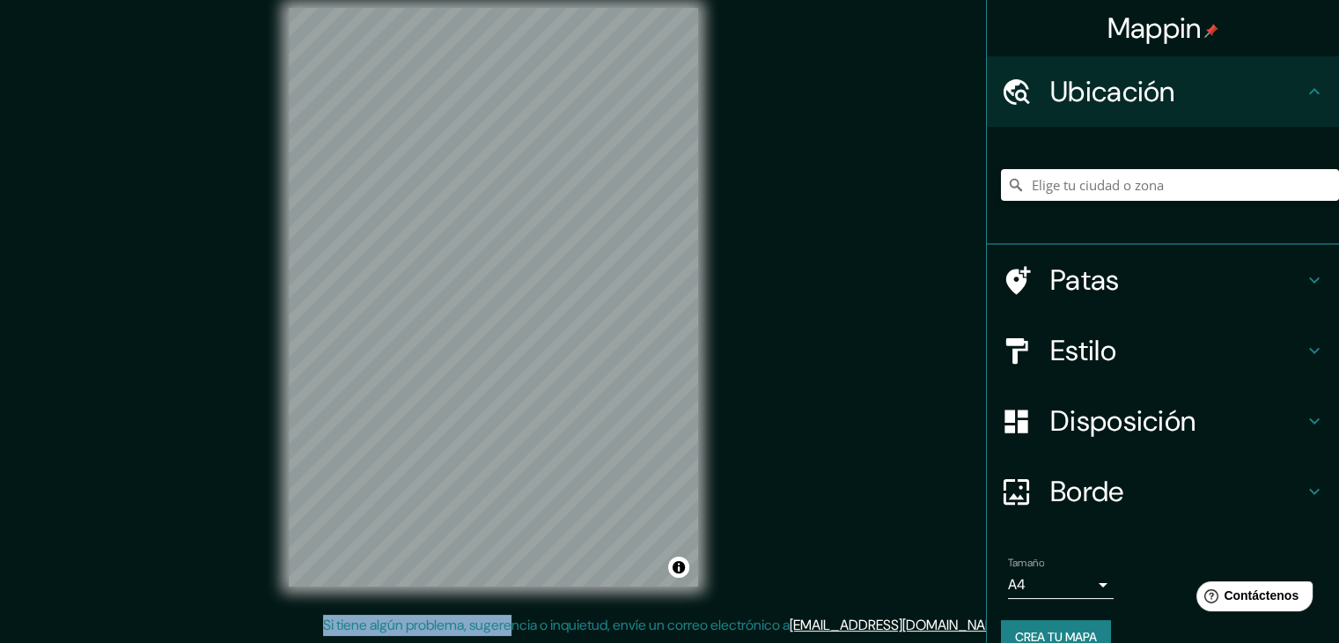
click at [556, 623] on html "Mappin Ubicación Patas Estilo Disposición Borde Elige un borde. Consejo : puede…" at bounding box center [669, 301] width 1339 height 643
drag, startPoint x: 278, startPoint y: 542, endPoint x: 225, endPoint y: 278, distance: 269.6
click at [228, 267] on div "Mappin Ubicación Patas Estilo Disposición Borde Elige un borde. Consejo : puede…" at bounding box center [669, 311] width 1339 height 663
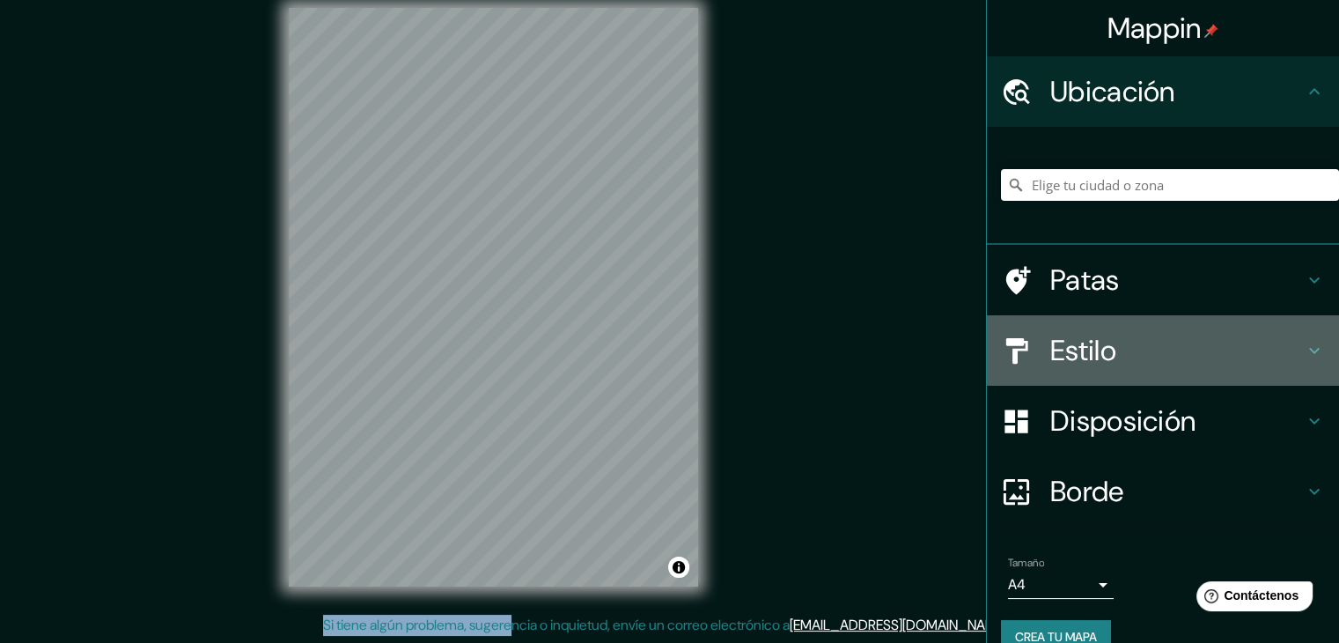
click at [1252, 353] on h4 "Estilo" at bounding box center [1177, 350] width 254 height 35
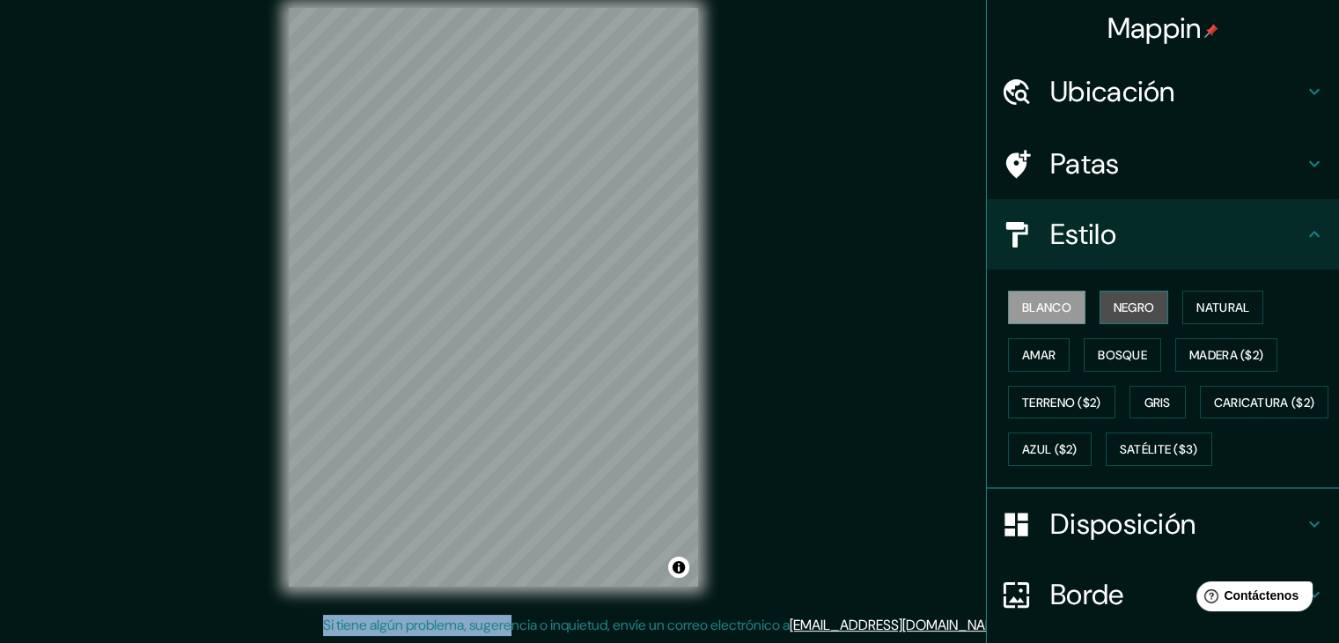
click at [1125, 308] on font "Negro" at bounding box center [1134, 307] width 41 height 16
click at [740, 376] on div "Mappin Ubicación Patas Estilo Blanco Negro Natural [PERSON_NAME] ($2) Terreno (…" at bounding box center [669, 311] width 1339 height 663
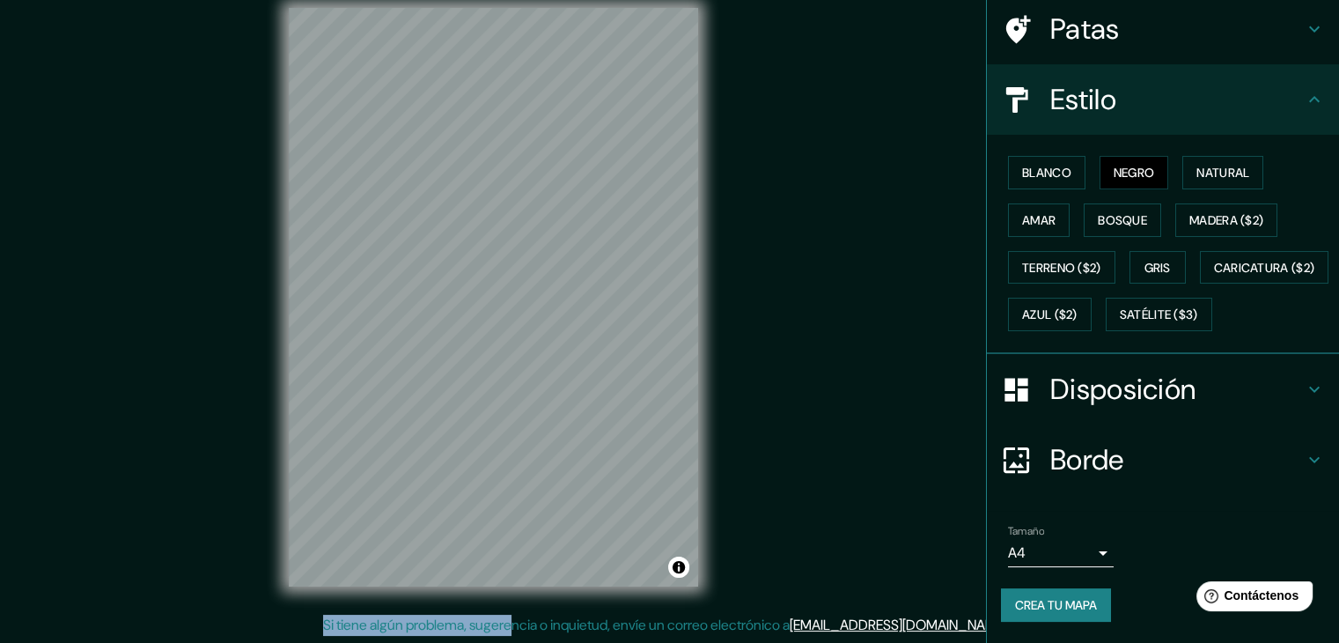
scroll to position [178, 0]
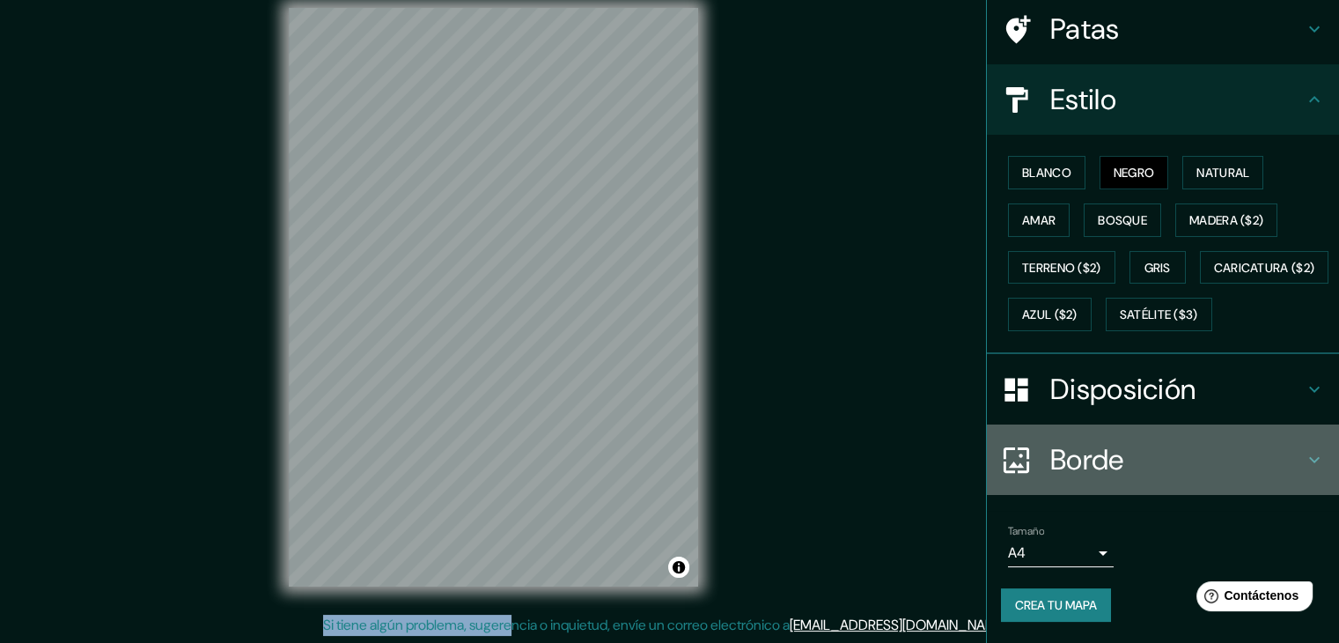
click at [1097, 479] on div "Borde" at bounding box center [1163, 459] width 352 height 70
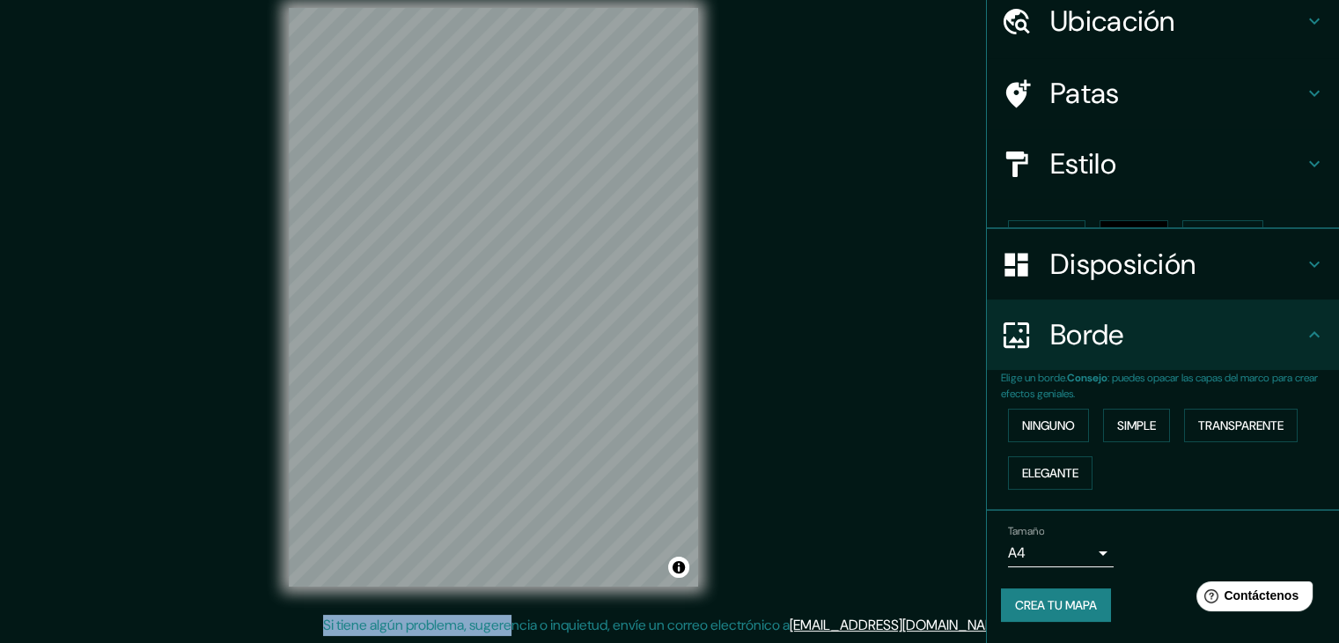
scroll to position [40, 0]
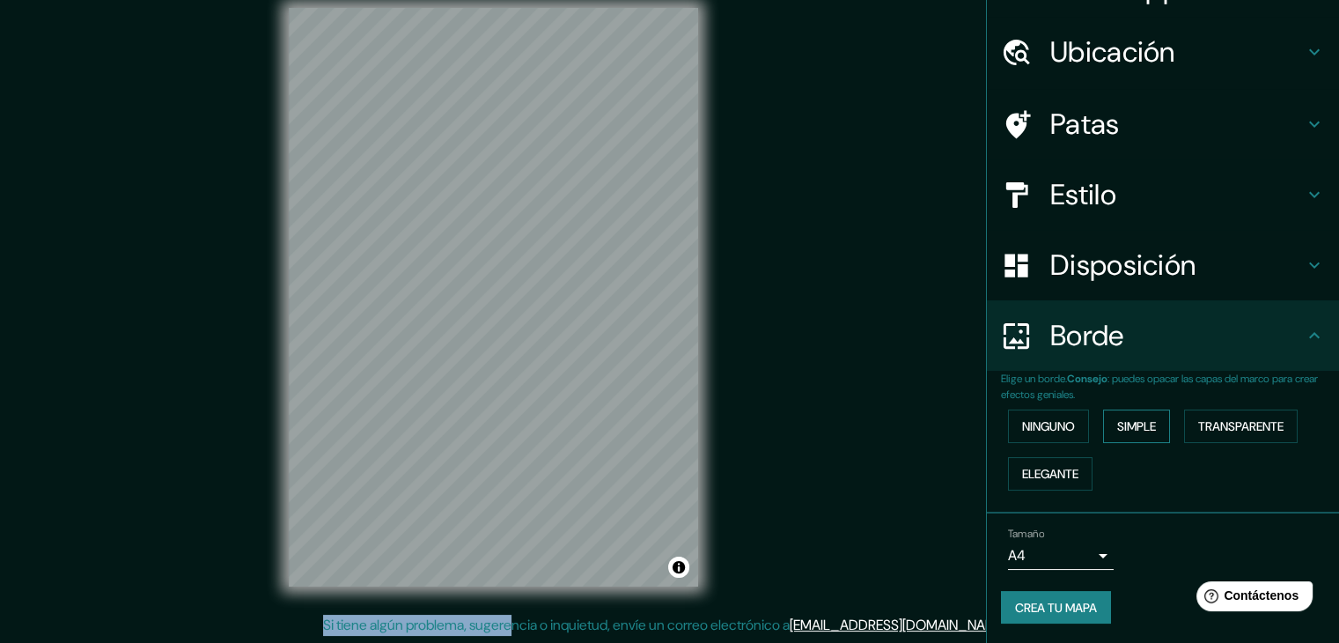
click at [1117, 424] on font "Simple" at bounding box center [1136, 426] width 39 height 16
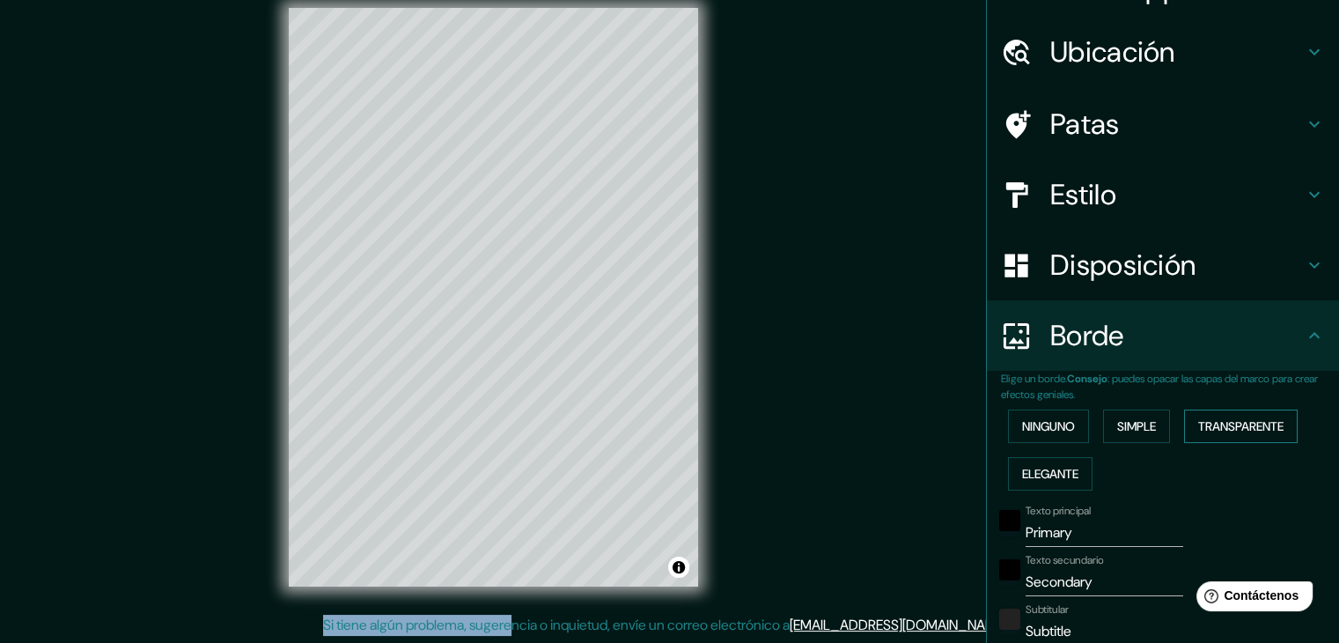
click at [1245, 418] on font "Transparente" at bounding box center [1240, 426] width 85 height 16
click at [1033, 482] on font "Elegante" at bounding box center [1050, 473] width 56 height 23
click at [1035, 433] on font "Ninguno" at bounding box center [1048, 426] width 53 height 23
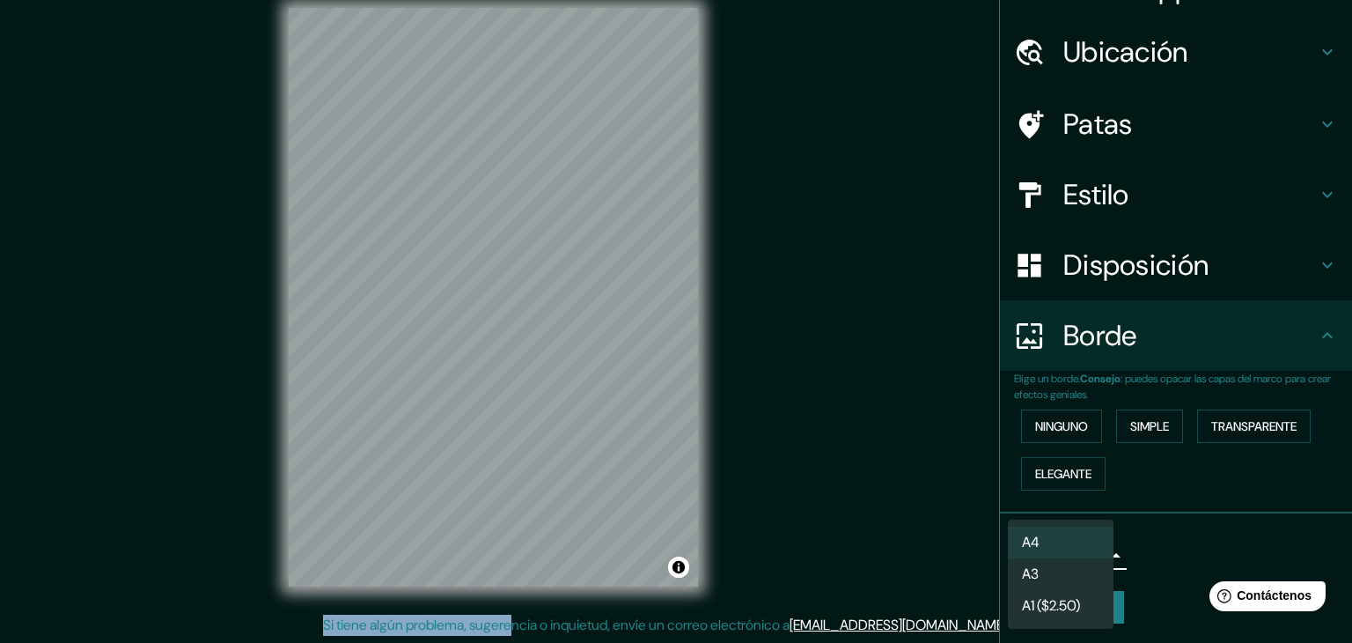
click at [1067, 554] on body "Mappin Ubicación Patas Estilo Disposición Borde Elige un borde. Consejo : puede…" at bounding box center [676, 301] width 1352 height 643
click at [1161, 537] on div at bounding box center [676, 321] width 1352 height 643
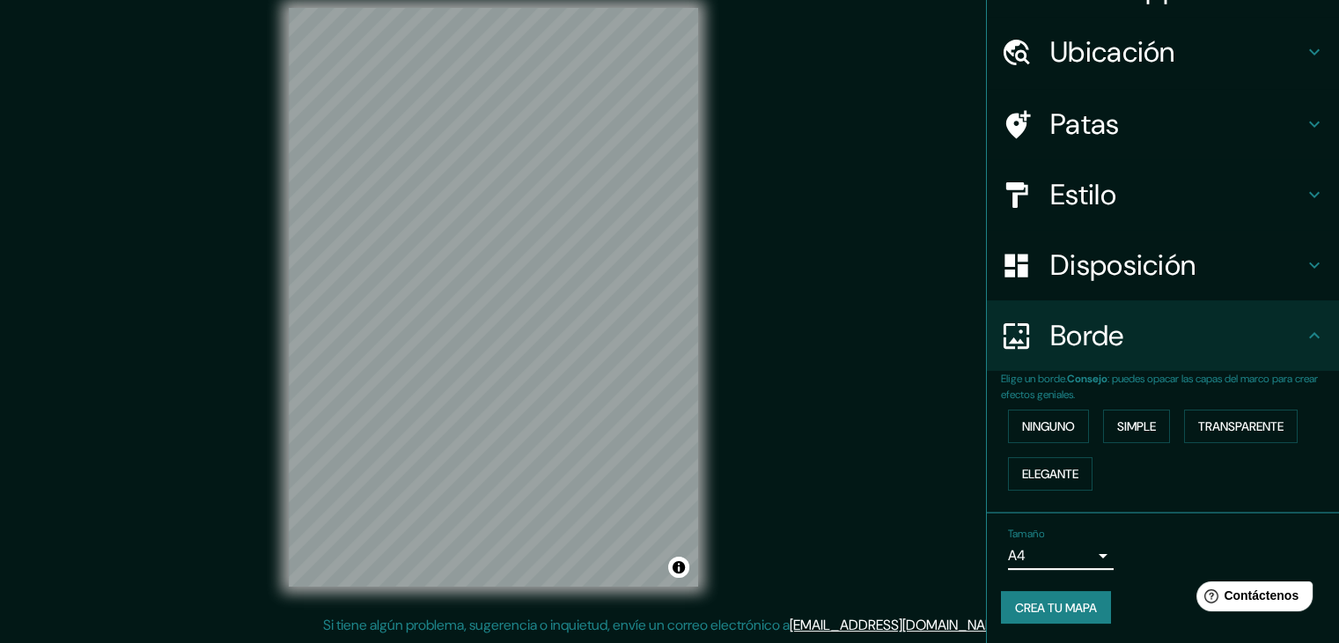
click at [1083, 606] on font "Crea tu mapa" at bounding box center [1056, 608] width 82 height 16
click at [1035, 600] on div "Crea tu mapa" at bounding box center [1163, 607] width 324 height 33
click at [1060, 612] on font "Crea tu mapa" at bounding box center [1056, 608] width 82 height 16
